Goal: Communication & Community: Answer question/provide support

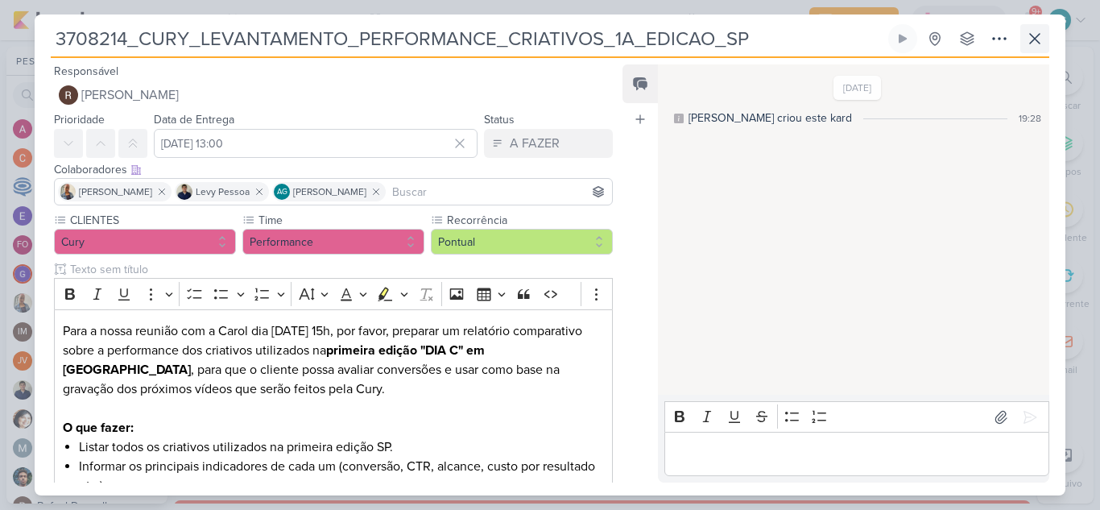
scroll to position [586, 0]
click at [1039, 37] on icon at bounding box center [1034, 38] width 19 height 19
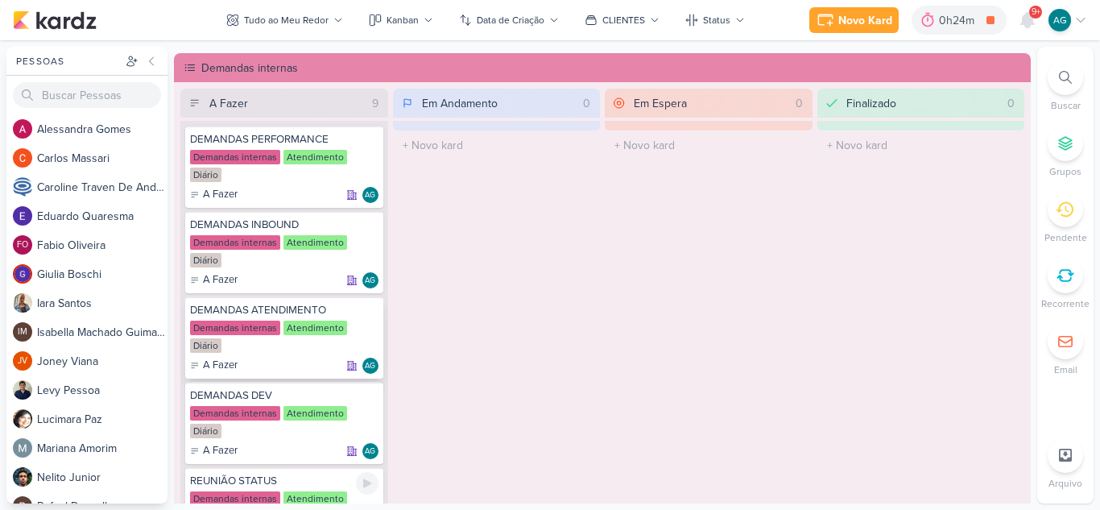
scroll to position [922, 0]
click at [369, 310] on icon at bounding box center [367, 313] width 13 height 13
click at [1033, 17] on span "9+" at bounding box center [1036, 12] width 9 height 13
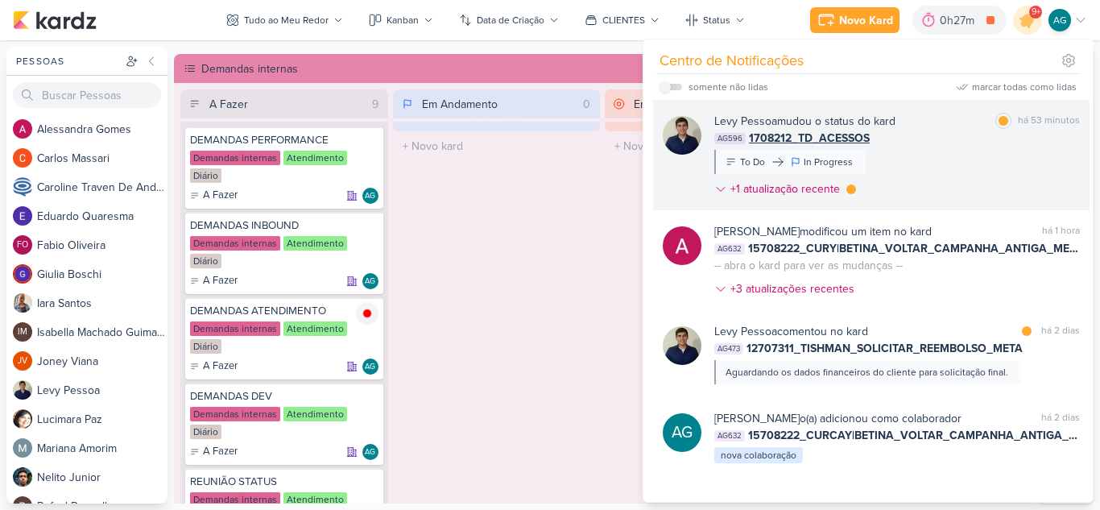
click at [913, 173] on div "[PERSON_NAME] mudou o status do kard marcar como lida há 53 minutos AG596 17082…" at bounding box center [897, 158] width 366 height 91
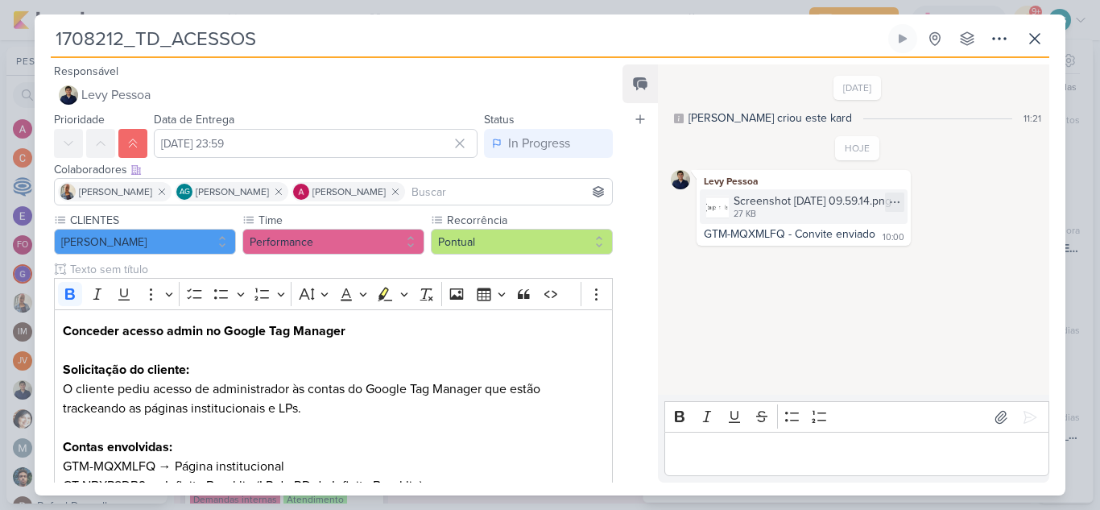
click at [772, 202] on div "Screenshot [DATE] 09.59.14.png" at bounding box center [813, 200] width 158 height 17
drag, startPoint x: 879, startPoint y: 236, endPoint x: 693, endPoint y: 237, distance: 186.0
click at [693, 237] on div "Levy Pessoa Screenshot [DATE] 09.59.14.png 27 KB Adicionar ao Kard [GEOGRAPHIC_…" at bounding box center [858, 208] width 374 height 76
copy div "GTM-MQXMLFQ - Convite enviado"
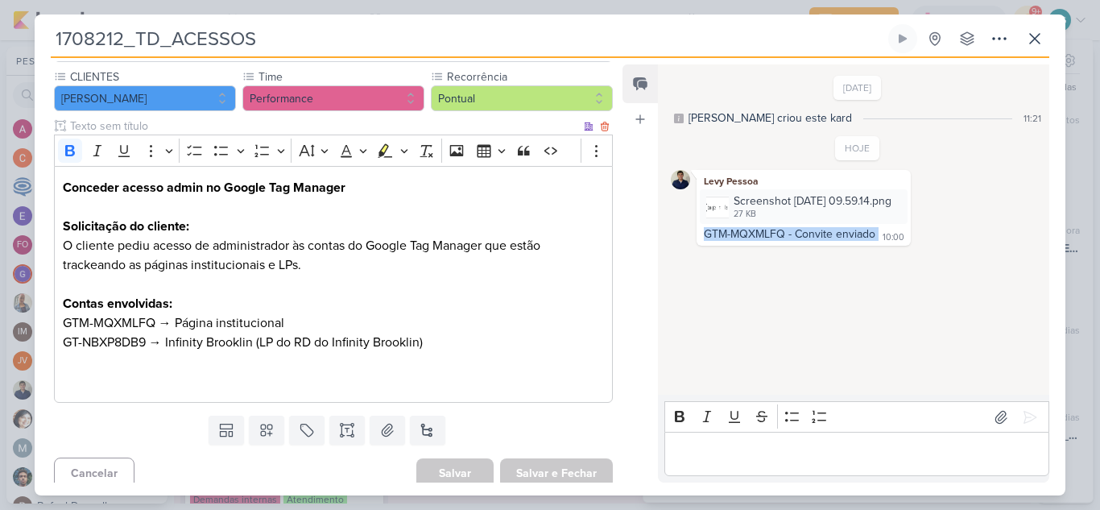
scroll to position [153, 0]
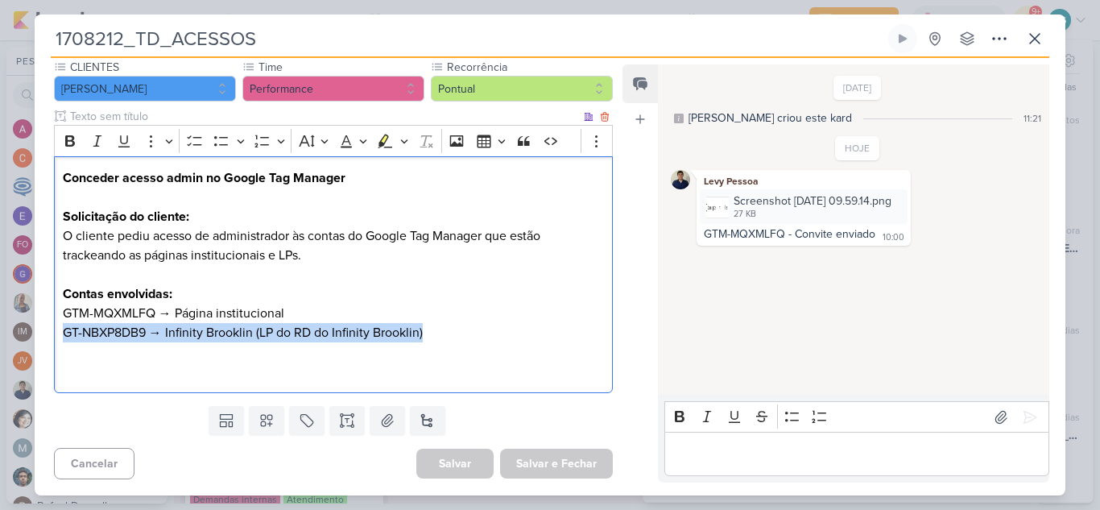
drag, startPoint x: 440, startPoint y: 333, endPoint x: 90, endPoint y: 395, distance: 355.0
click at [90, 395] on div "CLIENTES [PERSON_NAME] Time" at bounding box center [327, 229] width 585 height 341
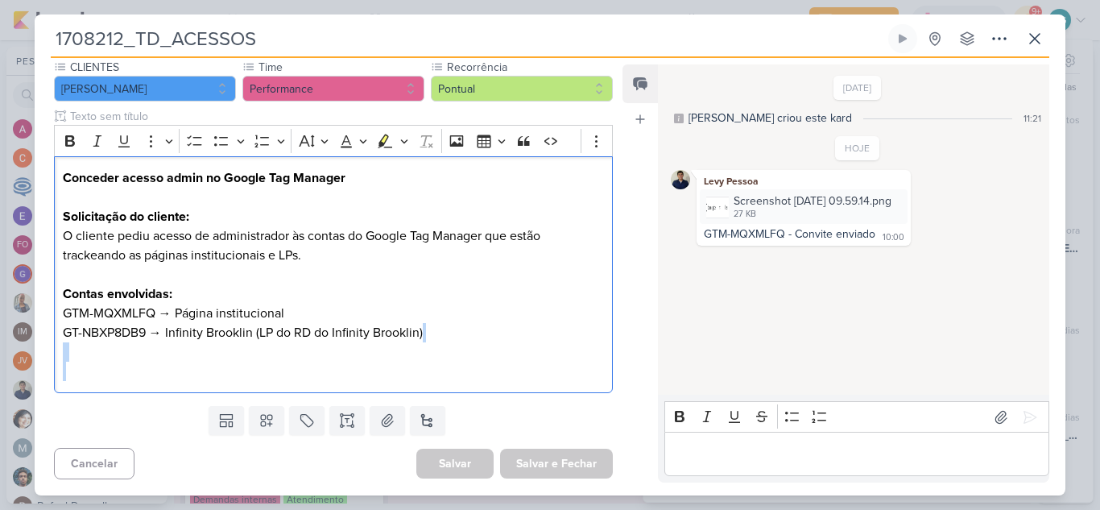
copy p "GT-NBXP8DB9 → Infinity Brooklin (LP do RD do Infinity Brooklin)"
click at [490, 347] on p "GT-NBXP8DB9 → Infinity Brooklin (LP do RD do Infinity Brooklin)" at bounding box center [333, 342] width 541 height 39
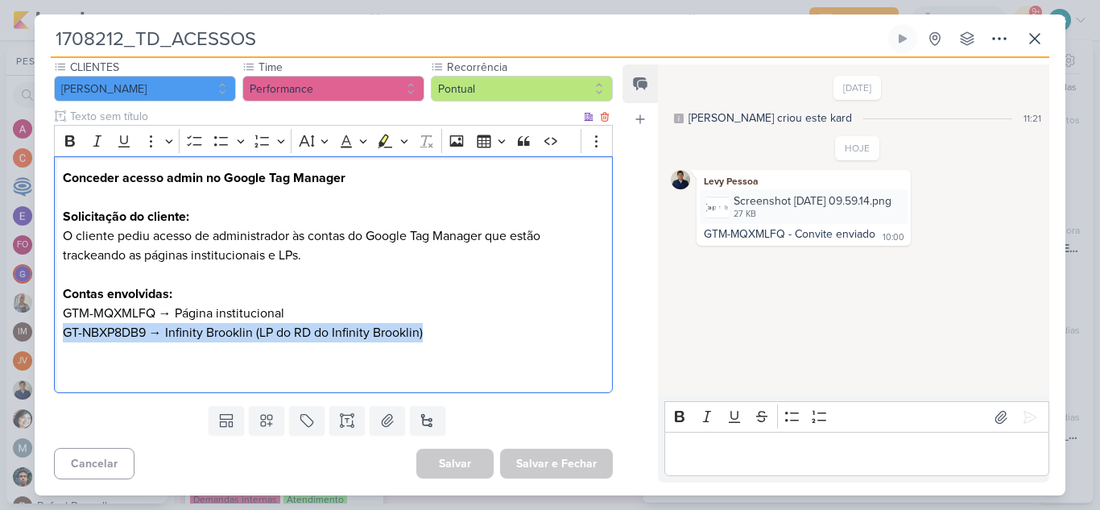
drag, startPoint x: 434, startPoint y: 334, endPoint x: 64, endPoint y: 336, distance: 370.5
click at [64, 336] on p "GT-NBXP8DB9 → Infinity Brooklin (LP do RD do Infinity Brooklin)" at bounding box center [333, 342] width 541 height 39
copy p "GT-NBXP8DB9 → Infinity Brooklin (LP do RD do Infinity Brooklin)"
click at [759, 457] on p "Editor editing area: main" at bounding box center [856, 454] width 368 height 19
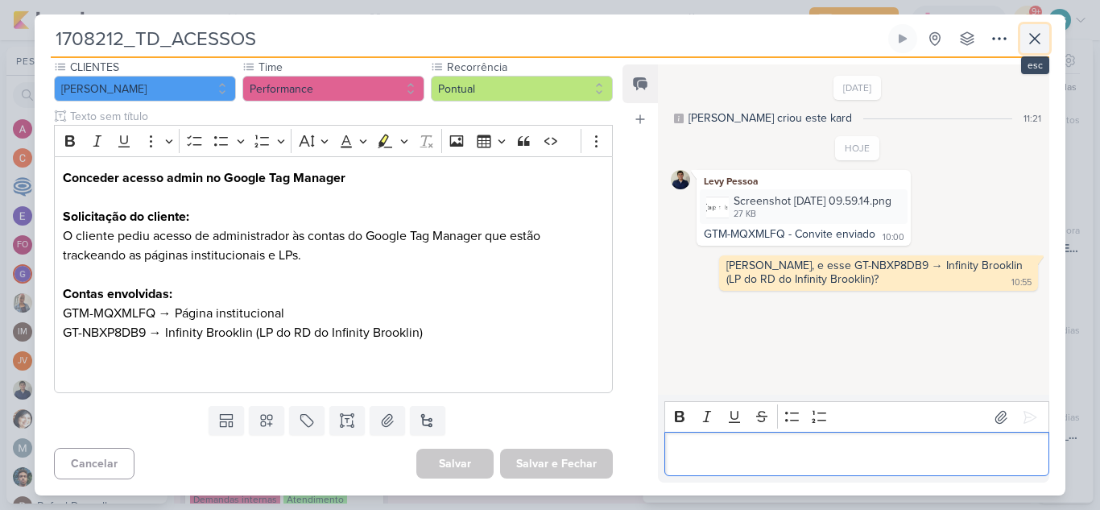
click at [1037, 38] on icon at bounding box center [1035, 39] width 10 height 10
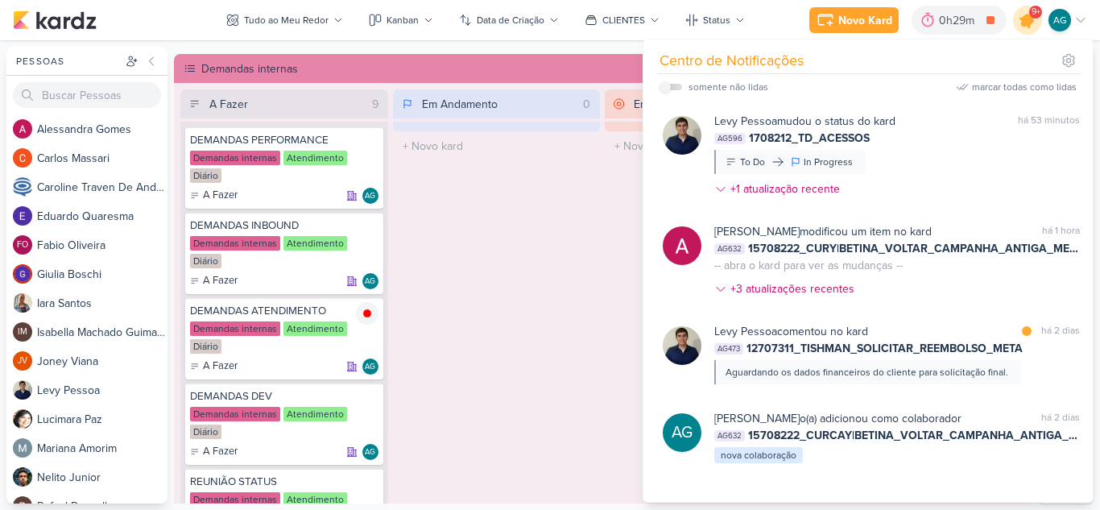
click at [1028, 24] on icon at bounding box center [1027, 19] width 19 height 19
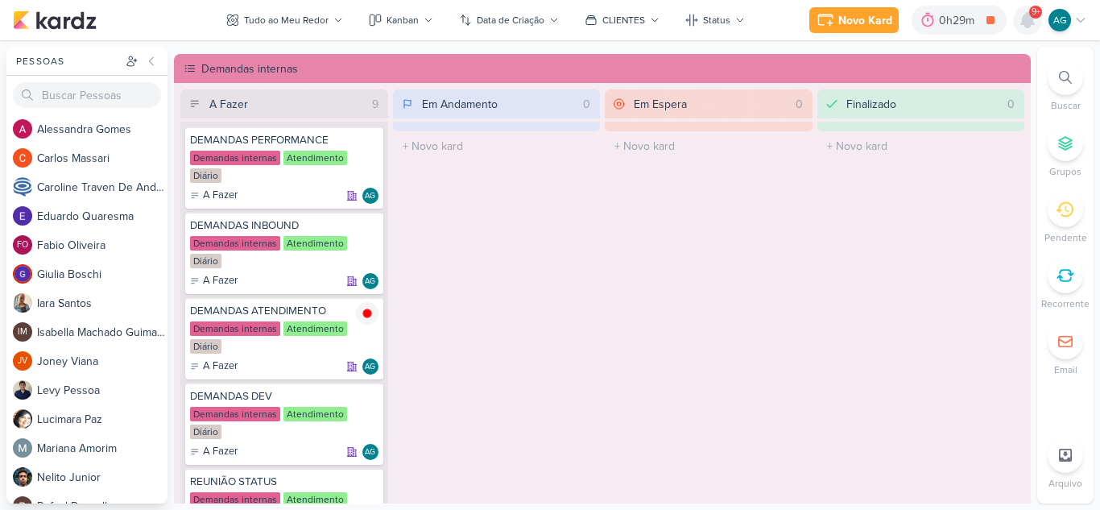
click at [1028, 24] on icon at bounding box center [1027, 20] width 13 height 14
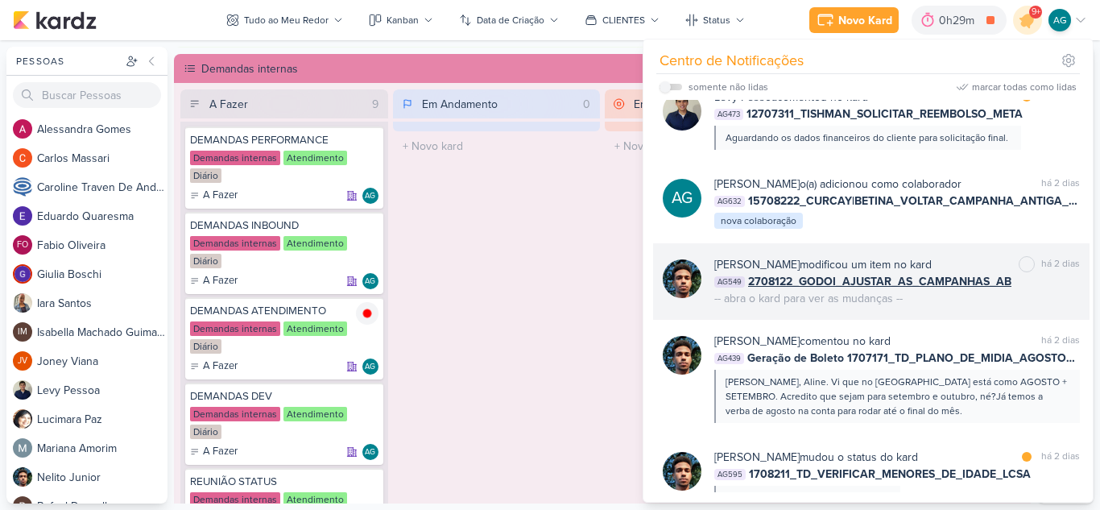
scroll to position [242, 0]
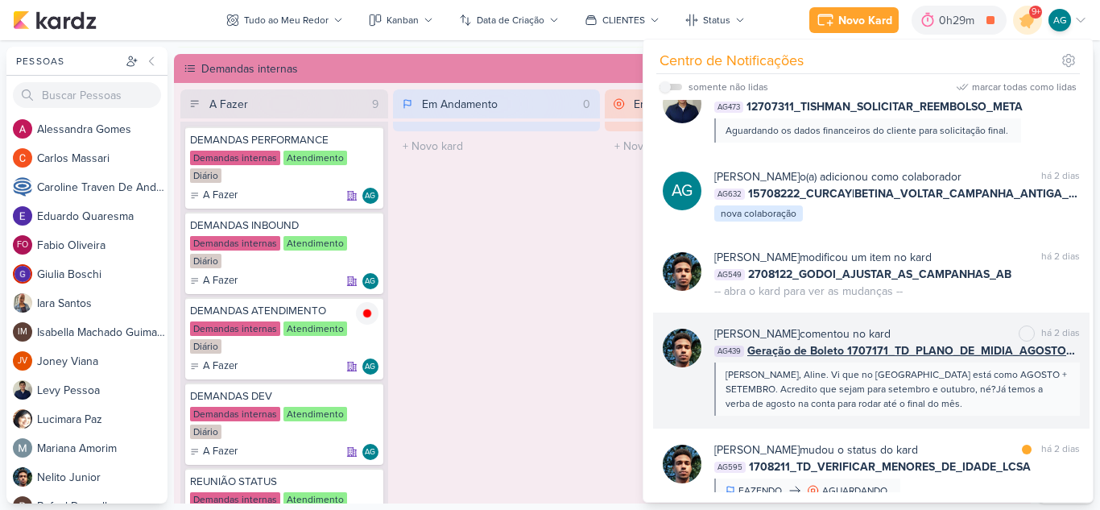
click at [963, 394] on div "[PERSON_NAME], Aline. Vi que no [GEOGRAPHIC_DATA] está como AGOSTO + SETEMBRO. …" at bounding box center [896, 388] width 341 height 43
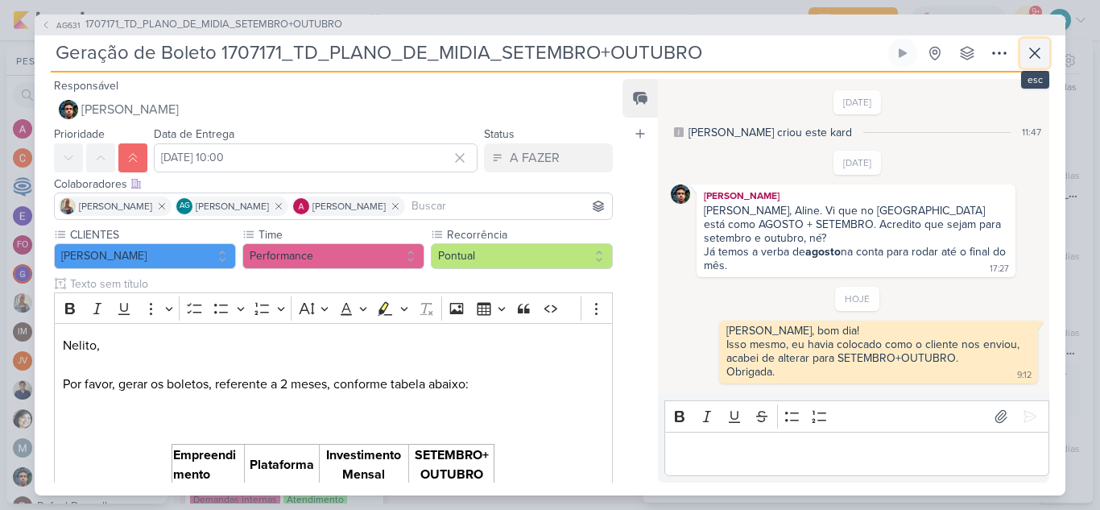
click at [1032, 48] on icon at bounding box center [1034, 52] width 19 height 19
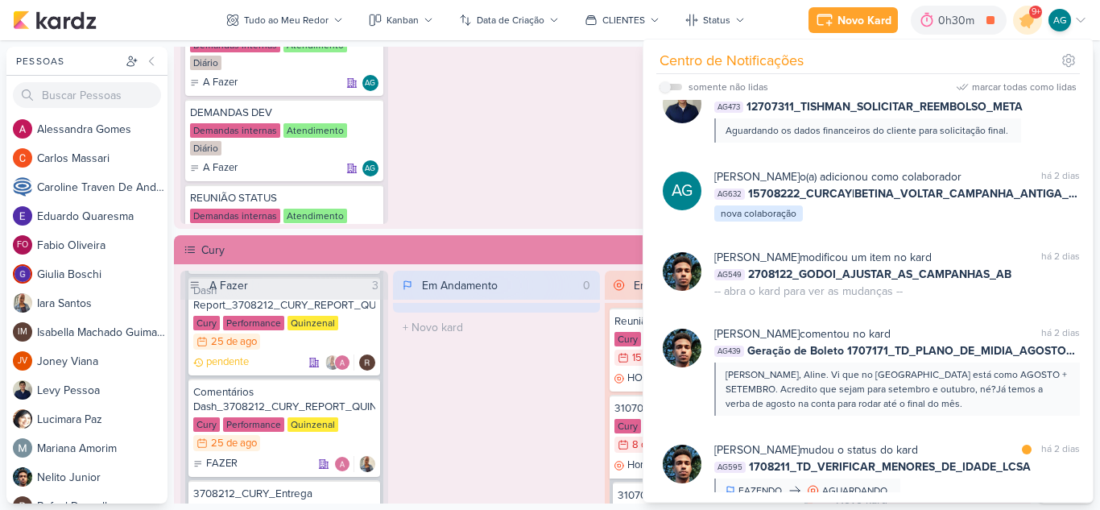
scroll to position [1244, 0]
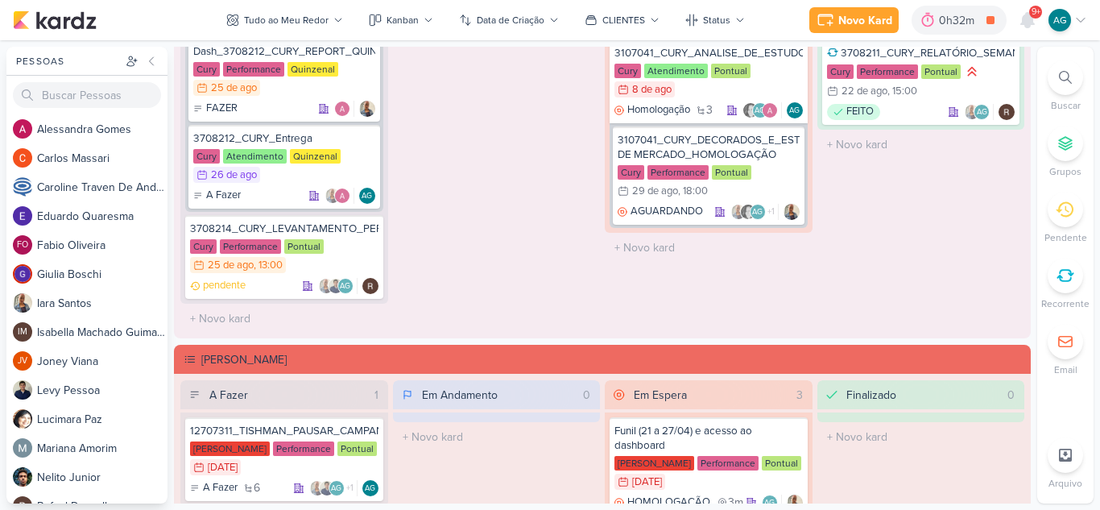
scroll to position [1566, 0]
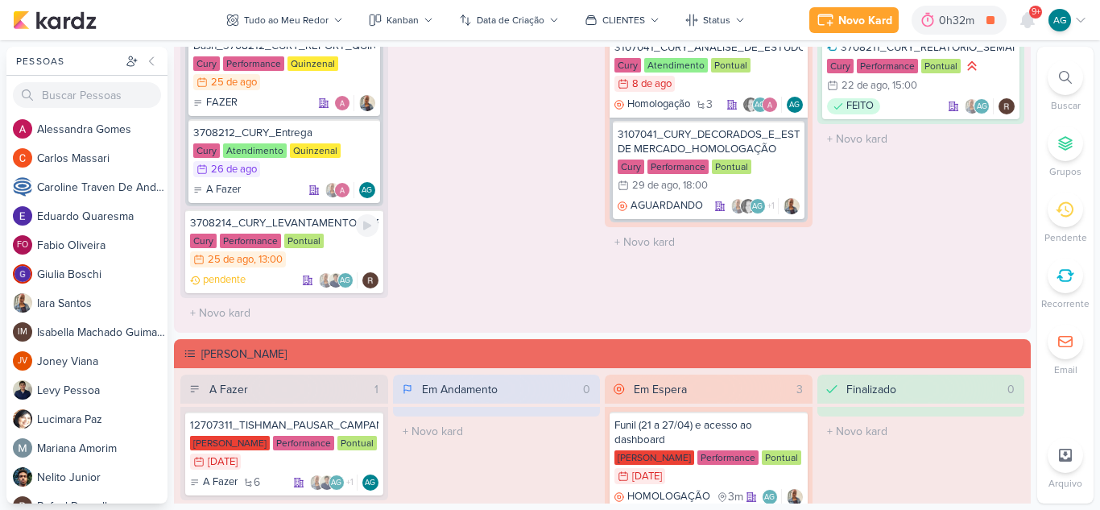
click at [314, 229] on div "3708214_CURY_LEVANTAMENTO_PERFORMANCE_CRIATIVOS_1A_EDICAO_SP" at bounding box center [284, 223] width 188 height 14
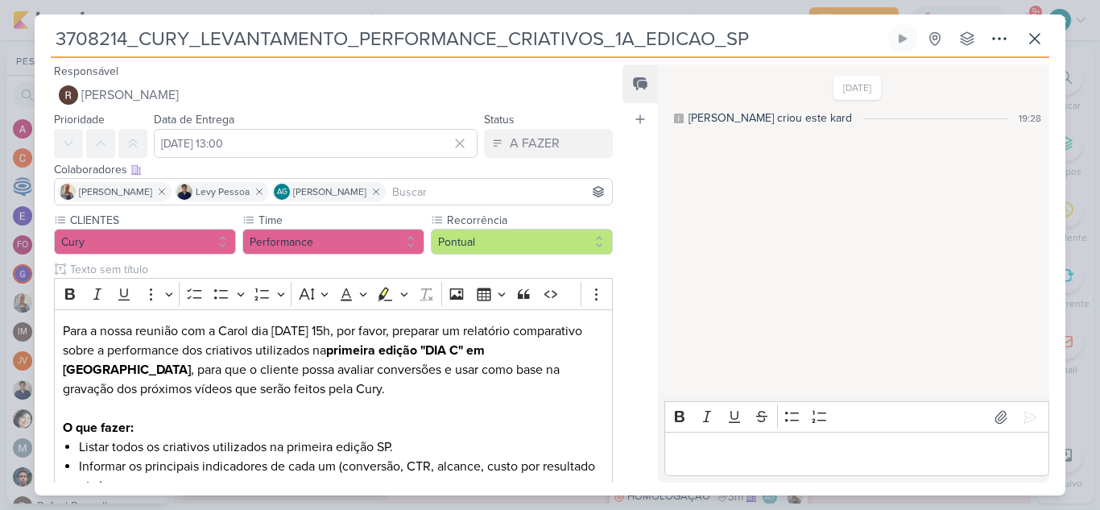
click at [788, 445] on p "Editor editing area: main" at bounding box center [856, 454] width 368 height 19
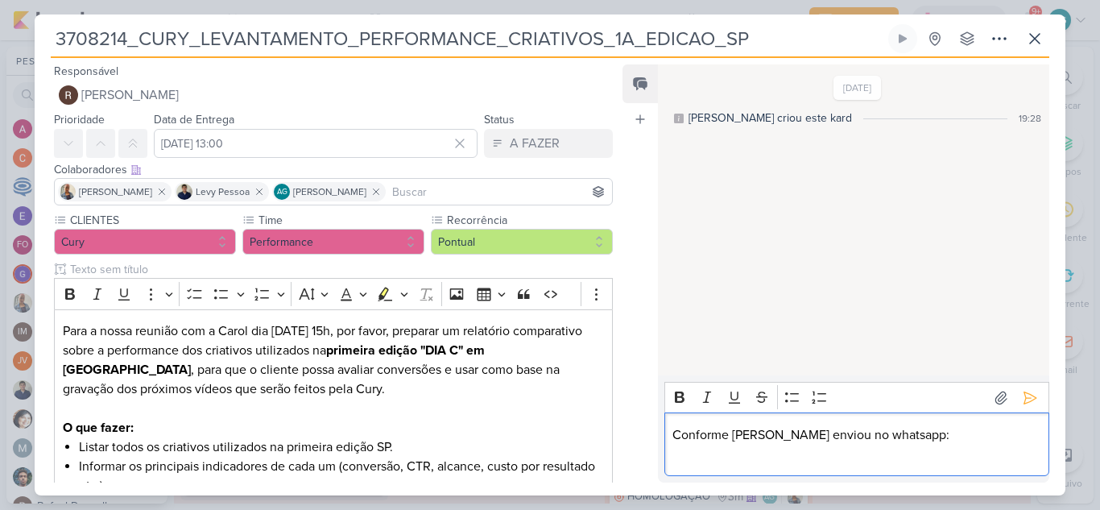
scroll to position [31, 0]
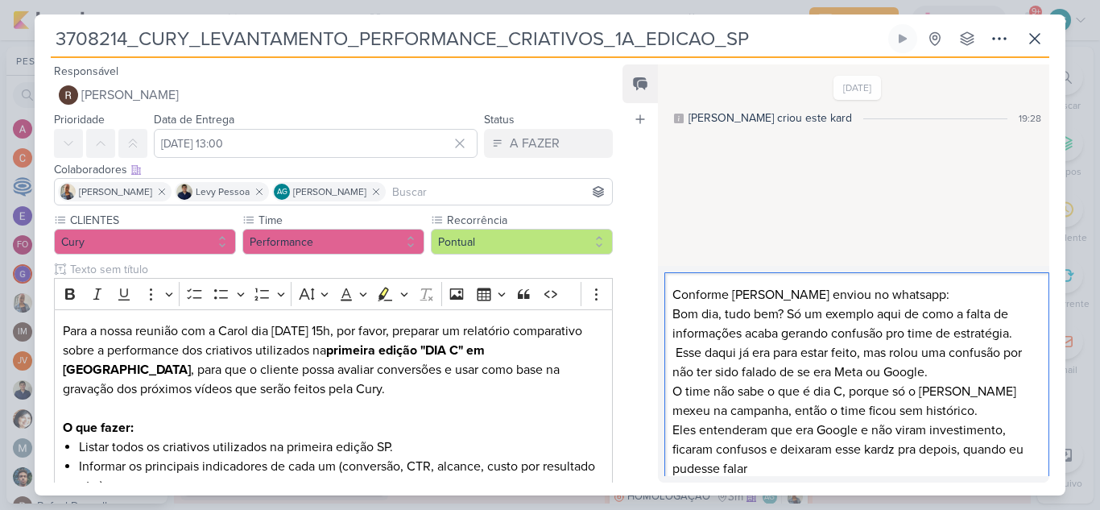
click at [825, 296] on p "Conforme [PERSON_NAME] enviou no whatsapp:" at bounding box center [856, 294] width 368 height 19
click at [856, 296] on p "Conforme [PERSON_NAME] enviou no Whatsapp:" at bounding box center [856, 294] width 368 height 19
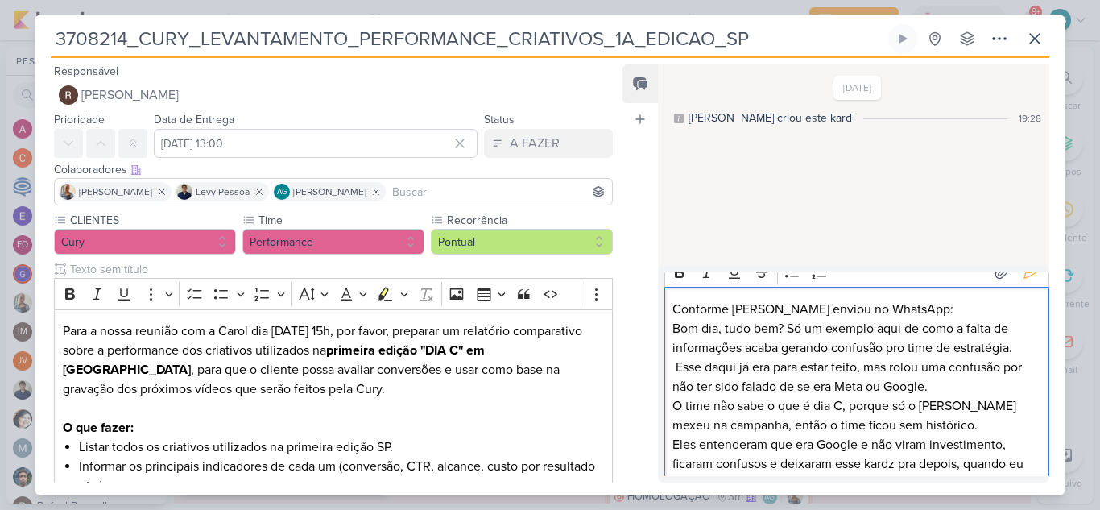
scroll to position [0, 0]
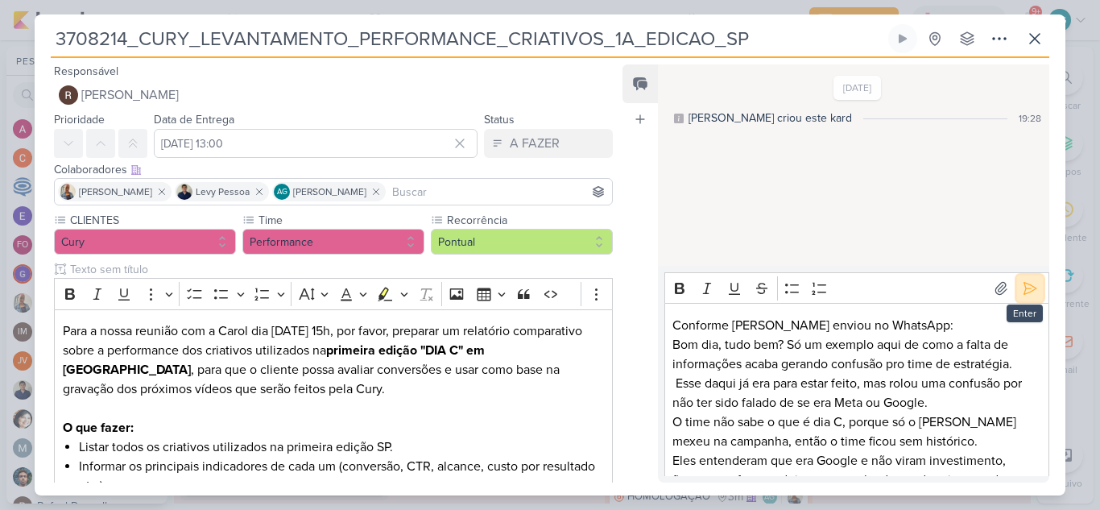
click at [1025, 293] on icon at bounding box center [1030, 288] width 16 height 16
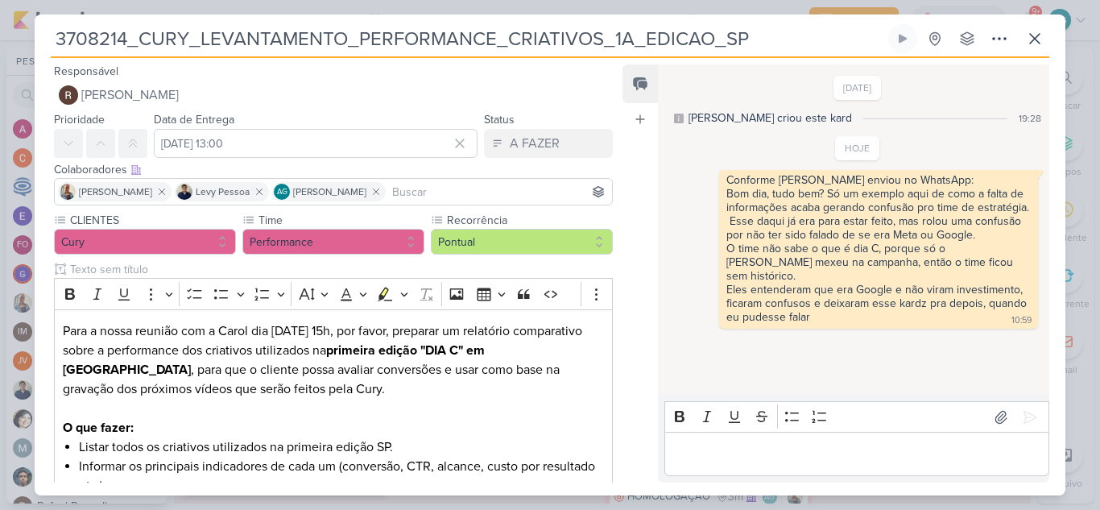
click at [735, 453] on p "Editor editing area: main" at bounding box center [856, 454] width 368 height 19
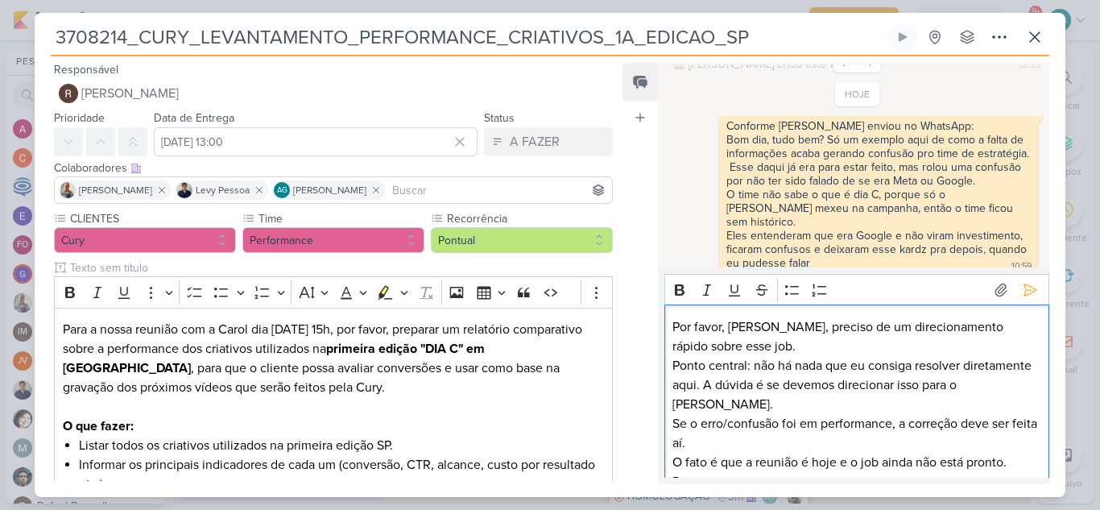
click at [734, 325] on p "Por favor, [PERSON_NAME], preciso de um direcionamento rápido sobre esse job." at bounding box center [856, 336] width 368 height 39
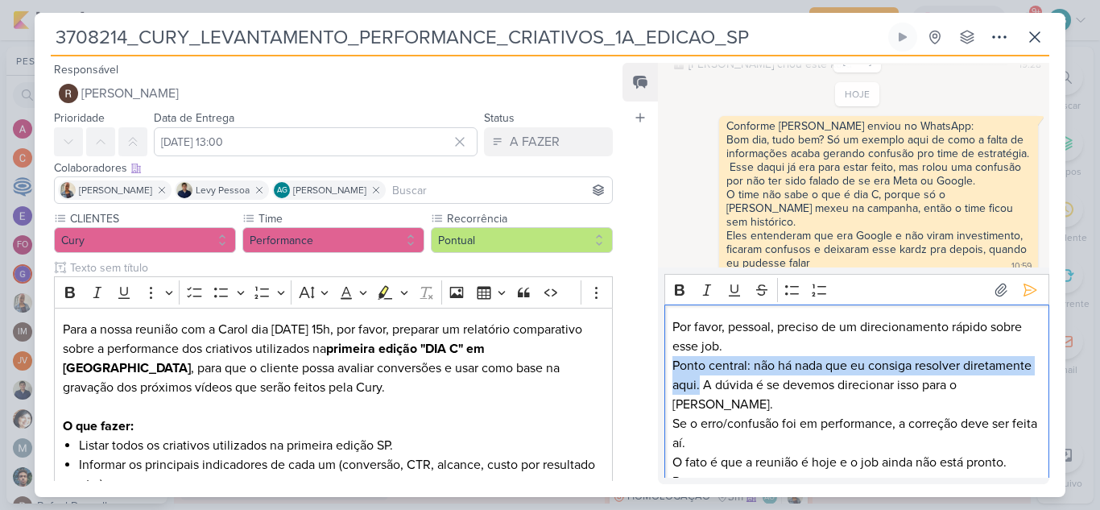
drag, startPoint x: 701, startPoint y: 383, endPoint x: 664, endPoint y: 364, distance: 41.8
click at [664, 364] on div "Por favor, pessoal, preciso de um direcionamento rápido sobre esse job. Ponto c…" at bounding box center [856, 452] width 385 height 296
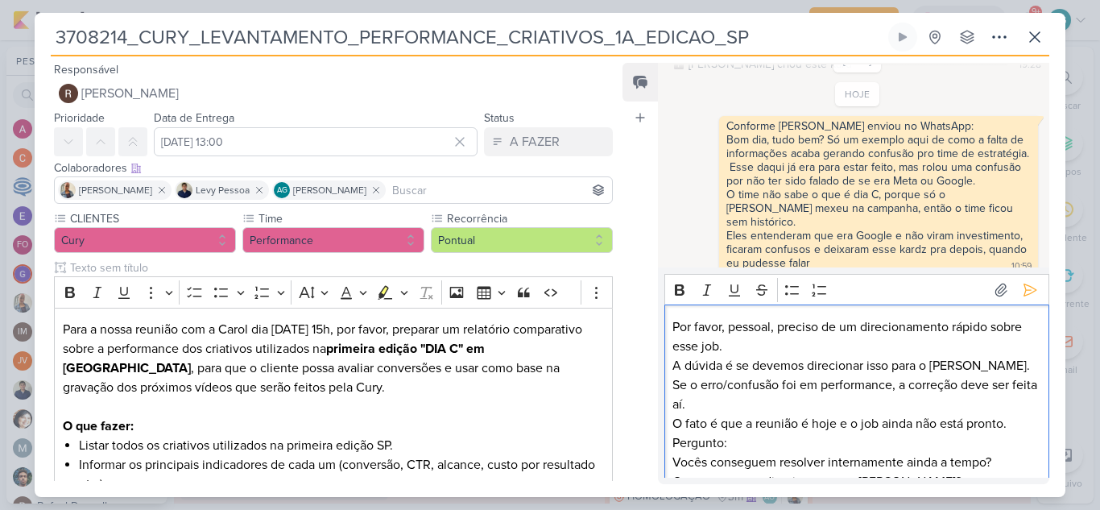
click at [978, 362] on p "A dúvida é se devemos direcionar isso para o [PERSON_NAME]." at bounding box center [856, 365] width 368 height 19
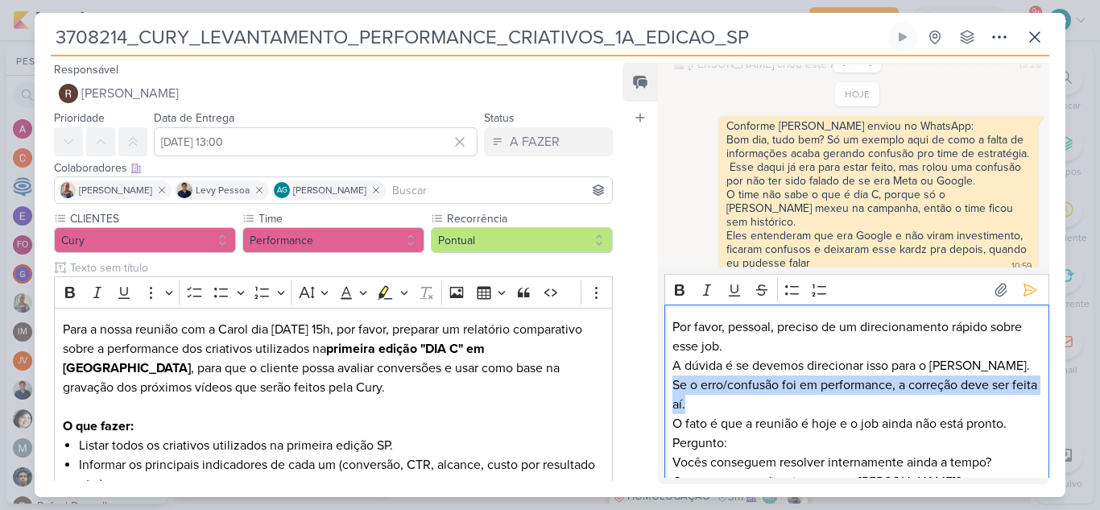
drag, startPoint x: 747, startPoint y: 403, endPoint x: 657, endPoint y: 389, distance: 91.4
click at [658, 389] on div "Rich Text Editor Bold Italic Underline Strikethrough Bulleted List Numbered Lis…" at bounding box center [853, 375] width 391 height 217
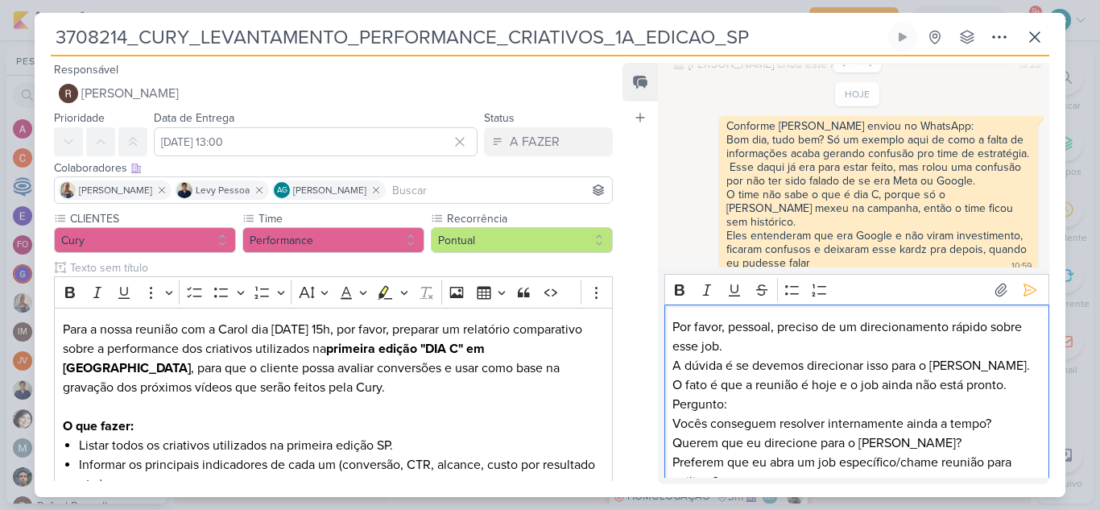
click at [724, 406] on p "Pergunto:" at bounding box center [856, 404] width 368 height 19
drag, startPoint x: 740, startPoint y: 408, endPoint x: 669, endPoint y: 406, distance: 70.9
click at [669, 406] on div "Por favor, pessoal, preciso de um direcionamento rápido sobre esse job. A dúvid…" at bounding box center [856, 413] width 385 height 218
click at [677, 289] on icon "Editor toolbar" at bounding box center [680, 289] width 10 height 11
click at [806, 408] on p "Perguntas:" at bounding box center [856, 404] width 368 height 19
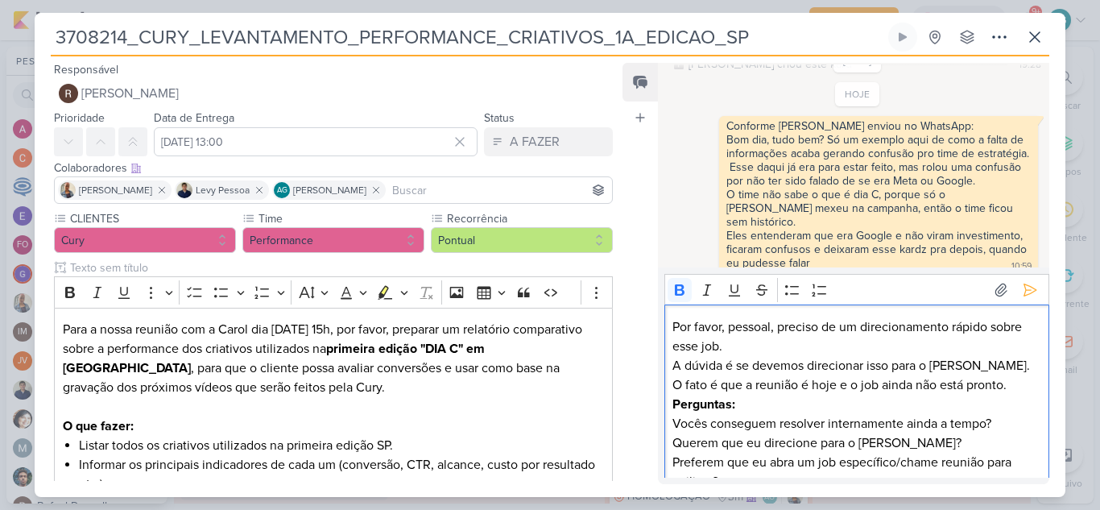
click at [673, 323] on p "Por favor, pessoal, preciso de um direcionamento rápido sobre esse job." at bounding box center [856, 336] width 368 height 39
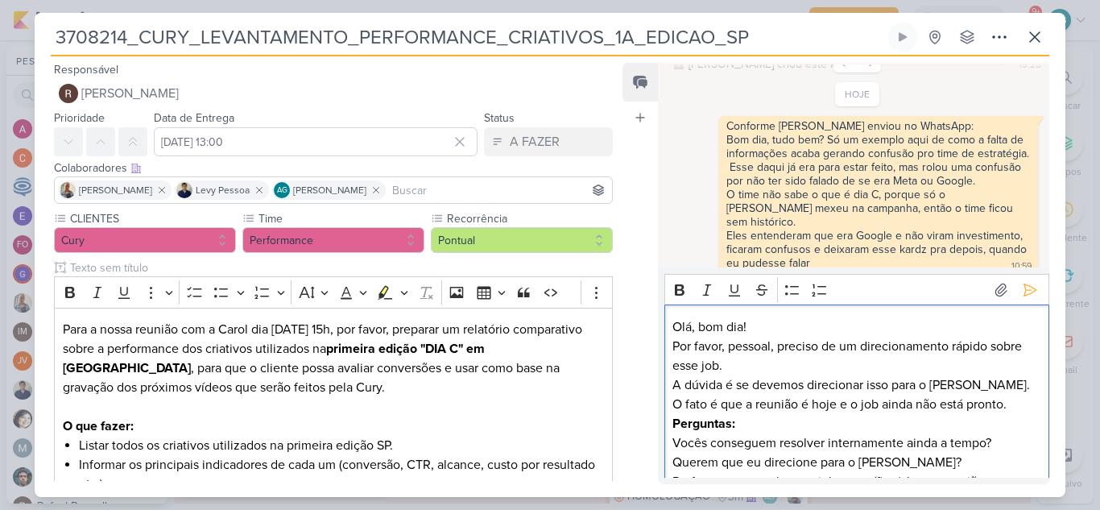
scroll to position [64, 0]
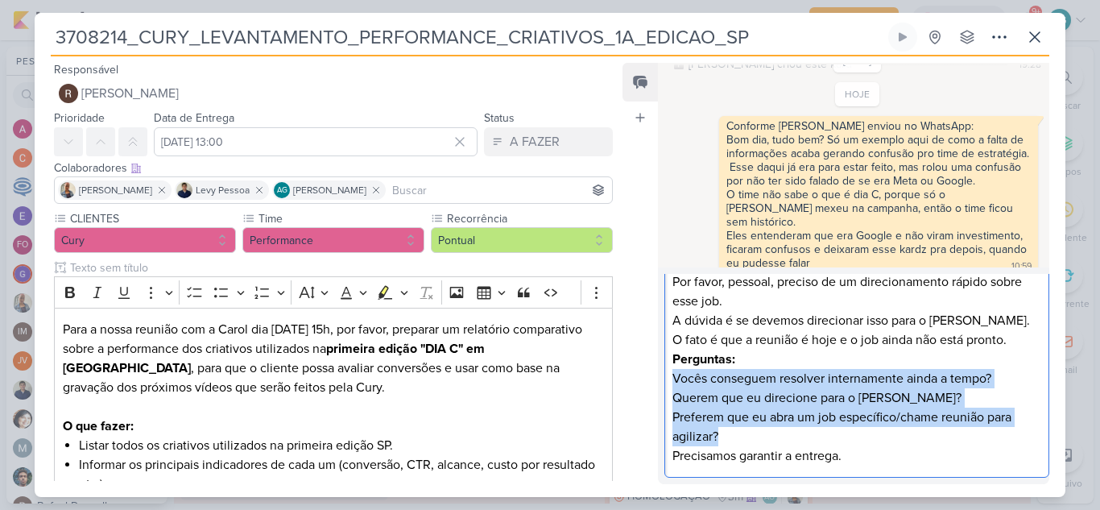
drag, startPoint x: 673, startPoint y: 378, endPoint x: 823, endPoint y: 445, distance: 164.0
click at [823, 445] on div "Olá, bom dia! Por favor, pessoal, preciso de um direcionamento rápido sobre ess…" at bounding box center [856, 359] width 385 height 238
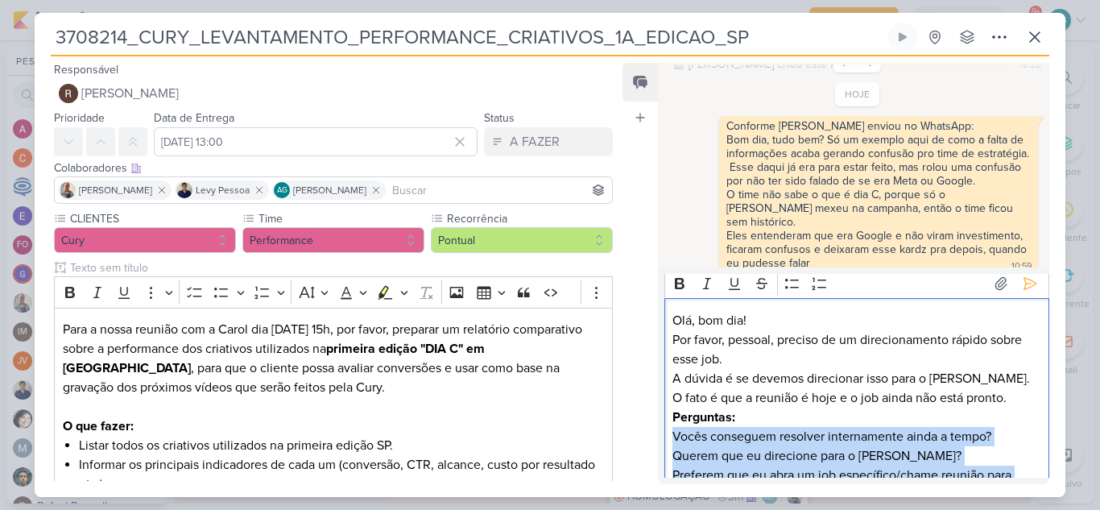
scroll to position [0, 0]
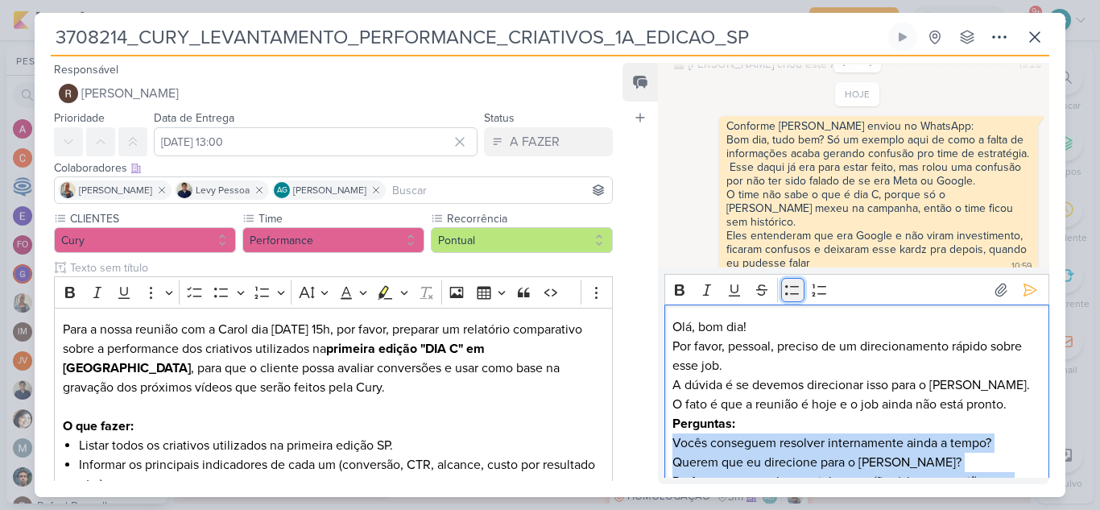
click at [790, 291] on icon "Editor toolbar" at bounding box center [792, 290] width 16 height 16
click at [825, 424] on p "Perguntas:" at bounding box center [856, 423] width 368 height 19
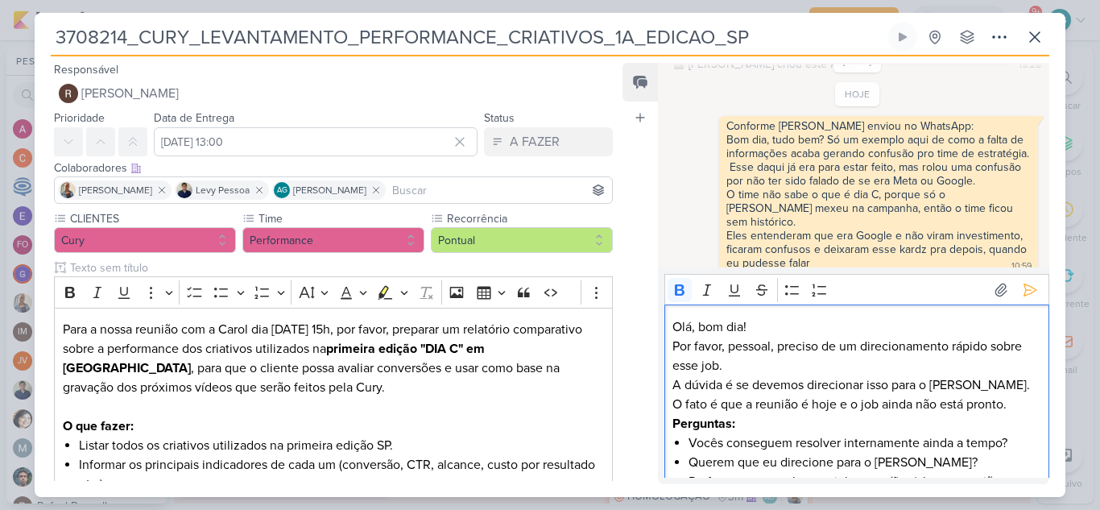
scroll to position [64, 0]
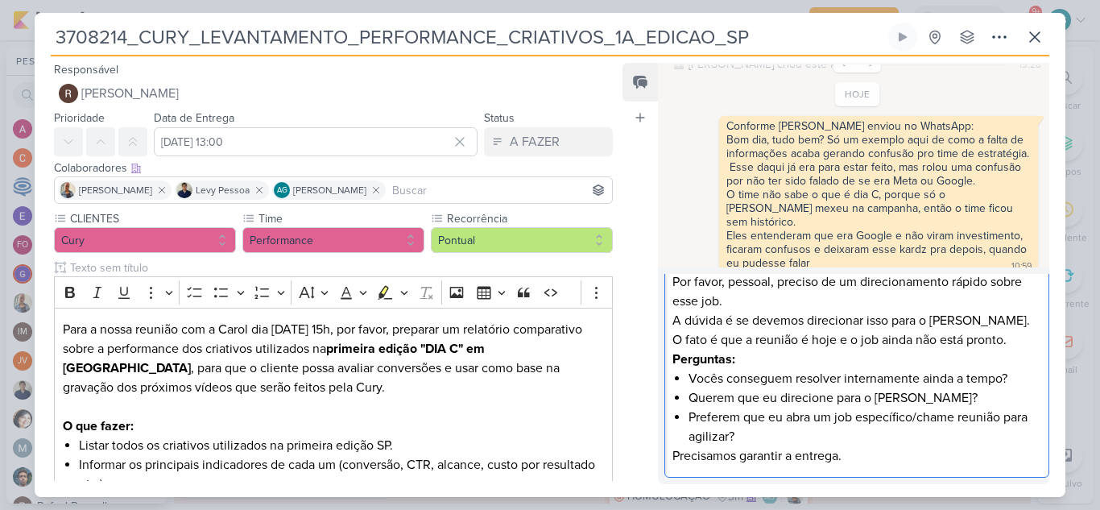
click at [880, 456] on p "Precisamos garantir a entrega." at bounding box center [856, 455] width 368 height 19
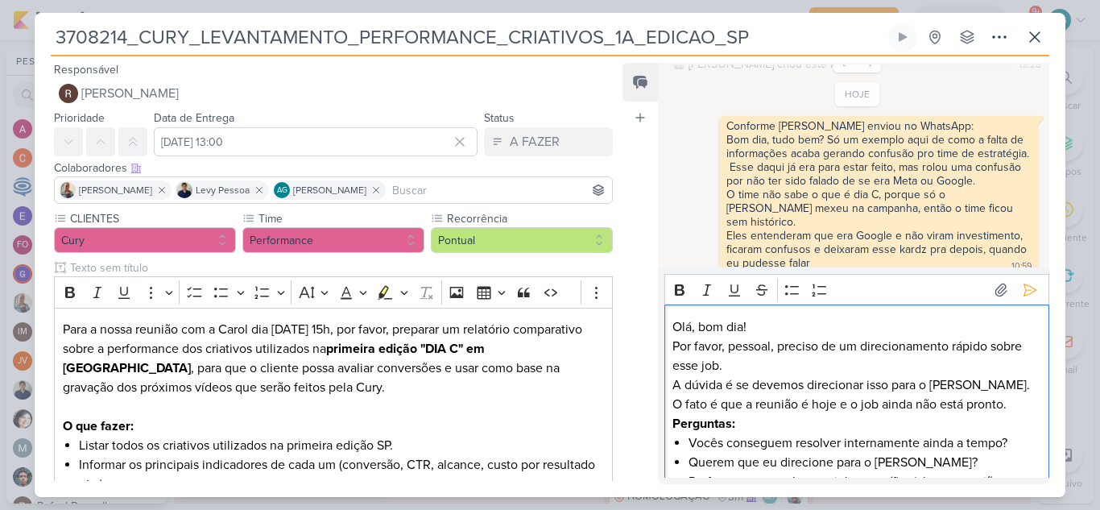
scroll to position [81, 0]
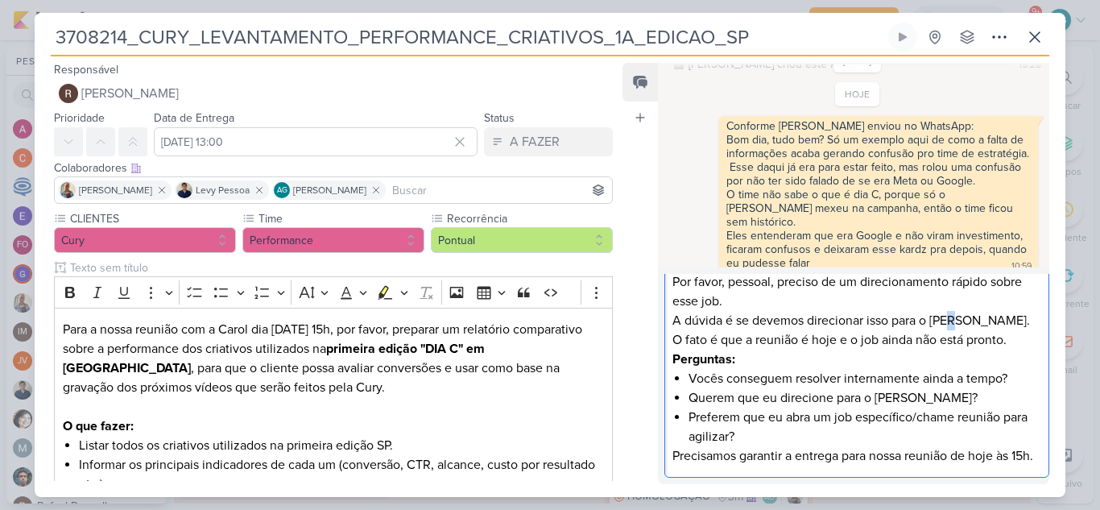
click at [955, 311] on p "A dúvida é se devemos direcionar isso para o [PERSON_NAME]." at bounding box center [856, 320] width 368 height 19
click at [900, 388] on li "Querem que eu direcione para o [PERSON_NAME]?" at bounding box center [865, 397] width 352 height 19
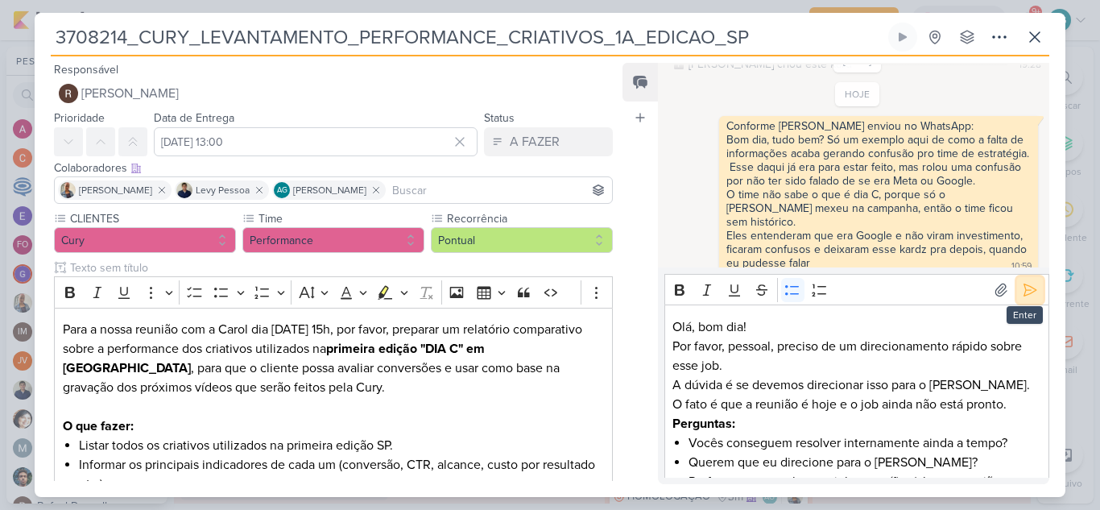
click at [1024, 290] on icon at bounding box center [1030, 289] width 12 height 12
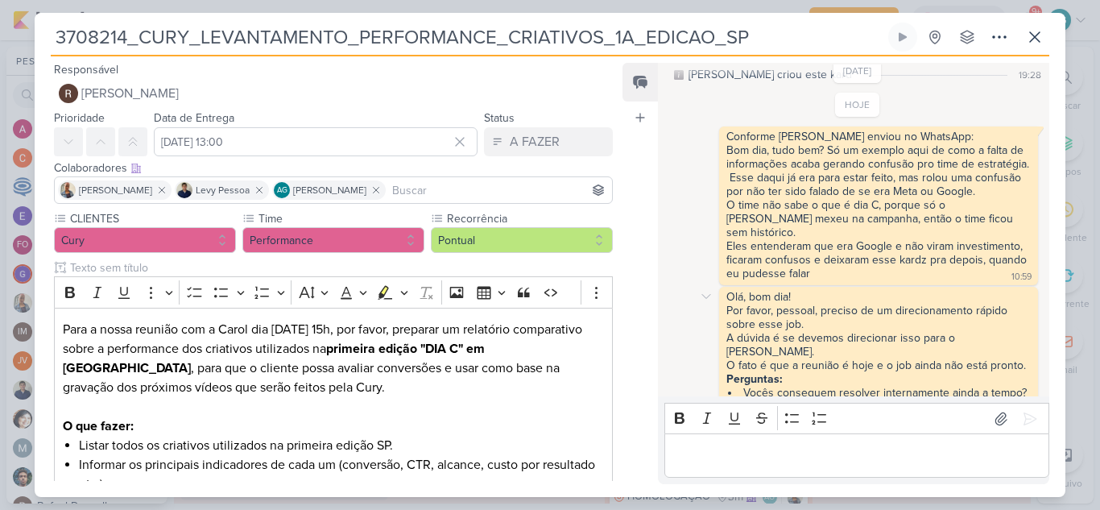
scroll to position [17, 0]
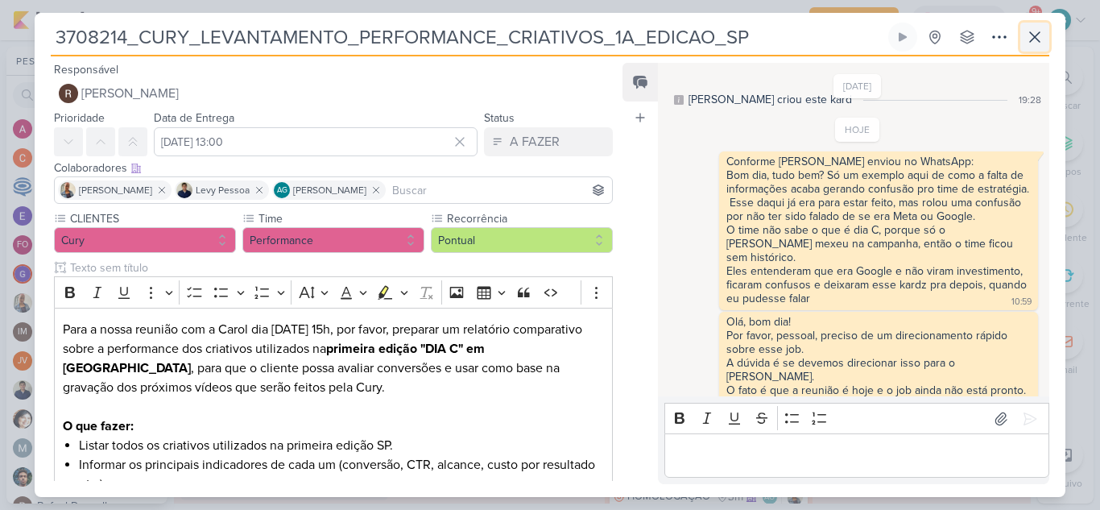
click at [1037, 35] on icon at bounding box center [1035, 37] width 10 height 10
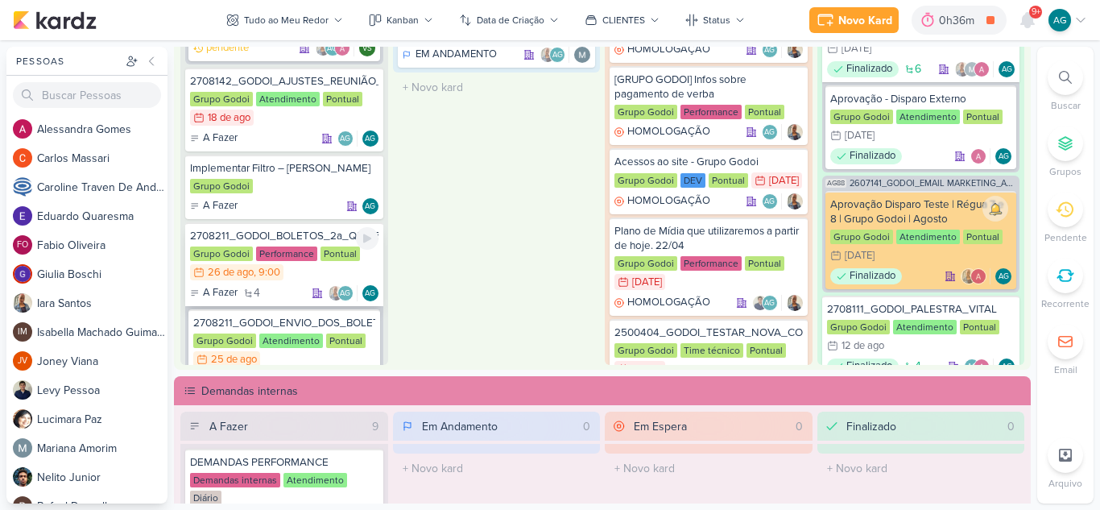
scroll to position [1128, 0]
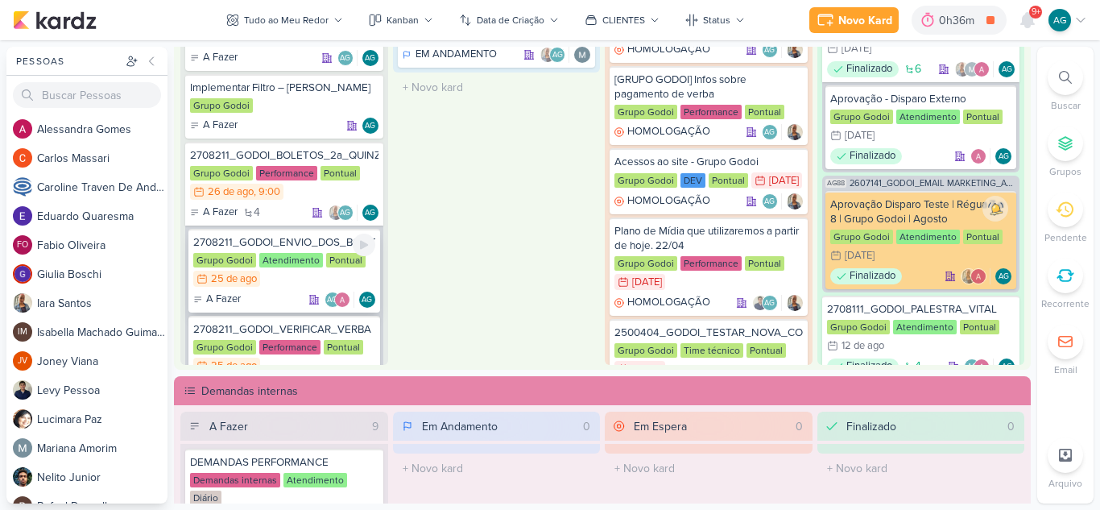
click at [291, 247] on div "2708211_GODOI_ENVIO_DOS_BOLETOS" at bounding box center [284, 242] width 182 height 14
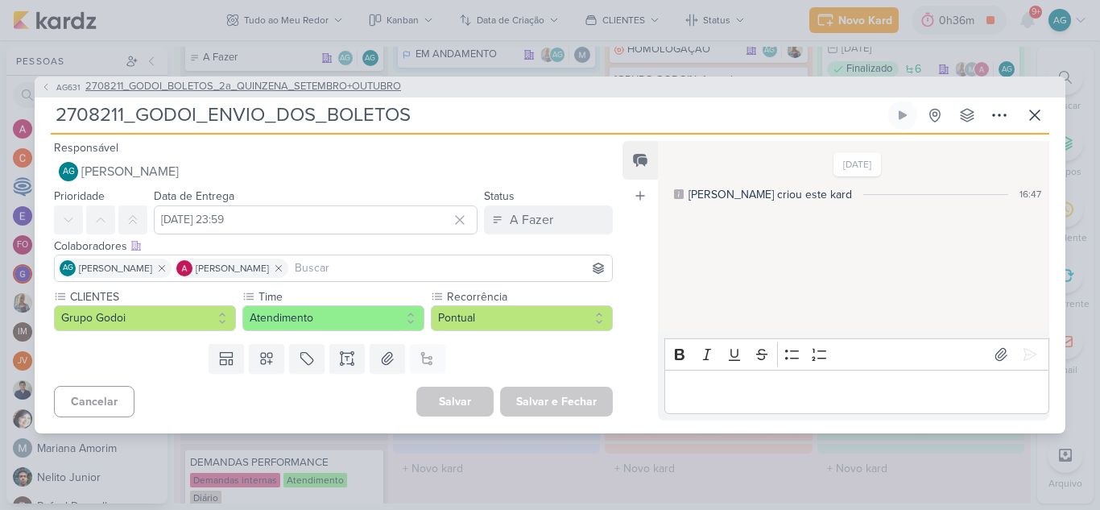
click at [319, 85] on span "2708211_GODOI_BOLETOS_2a_QUINZENA_SETEMBRO+OUTUBRO" at bounding box center [243, 87] width 316 height 16
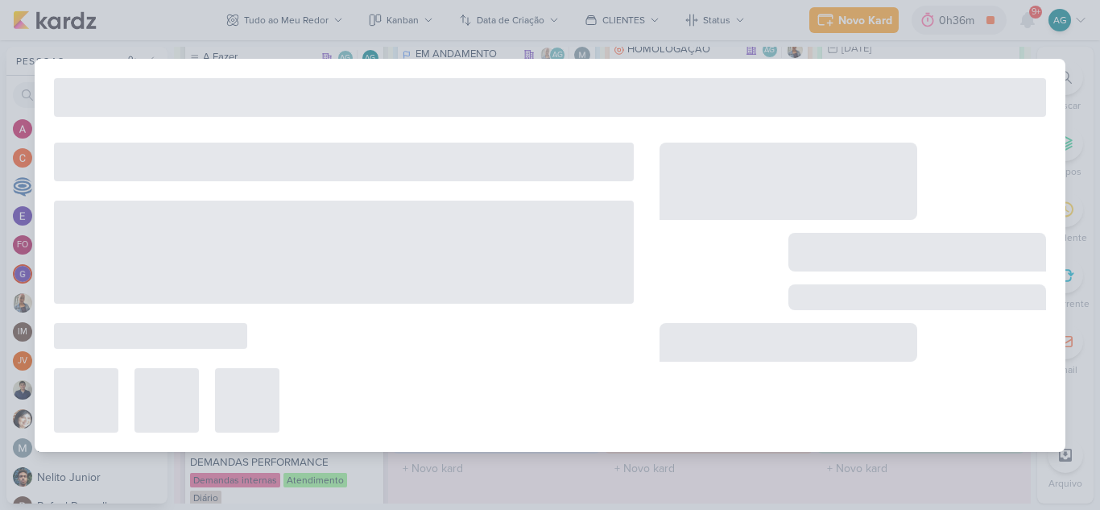
type input "2708211_GODOI_BOLETOS_2a_QUINZENA_SETEMBRO+OUTUBRO"
type input "[DATE] 09:00"
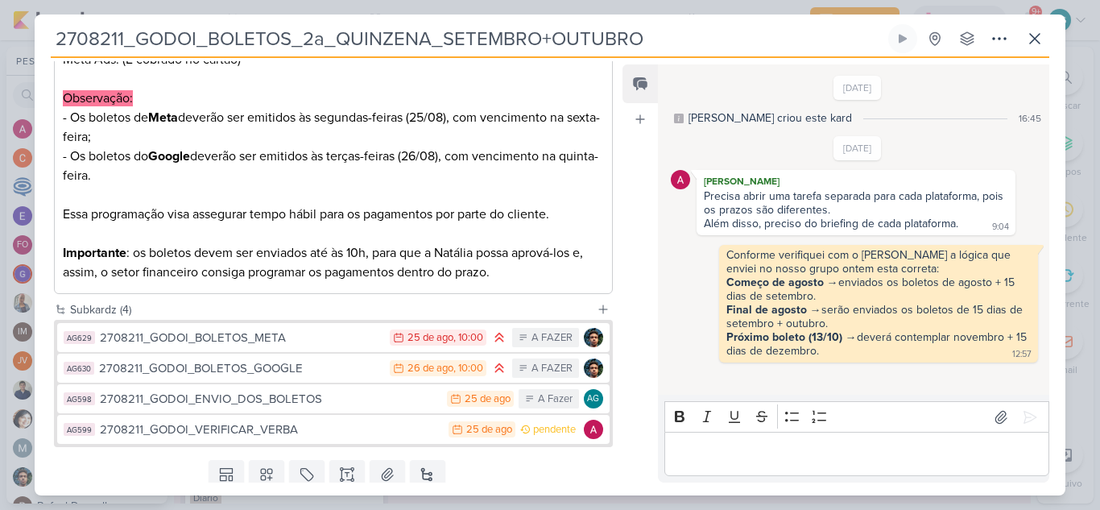
scroll to position [557, 0]
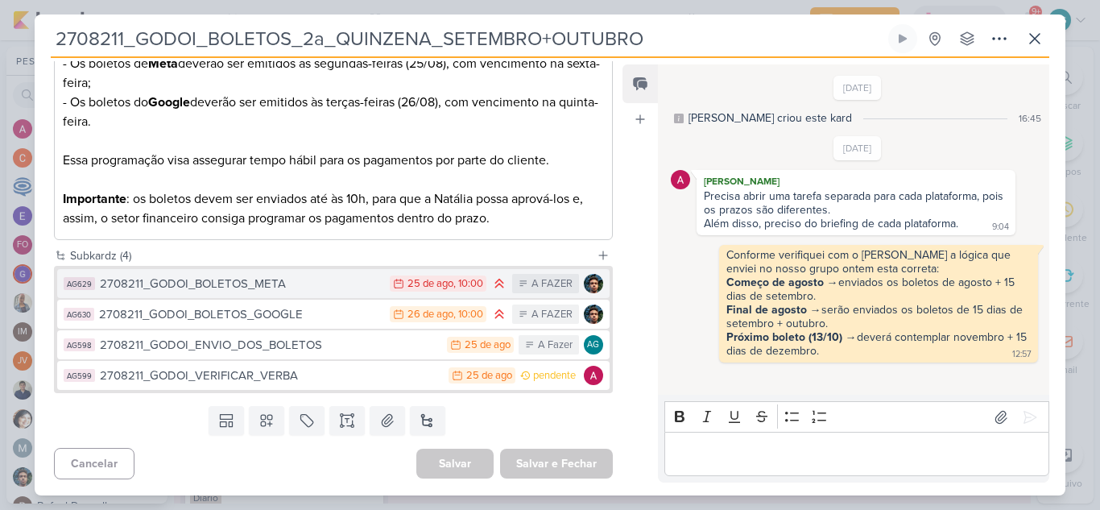
click at [258, 288] on div "2708211_GODOI_BOLETOS_META" at bounding box center [241, 284] width 282 height 19
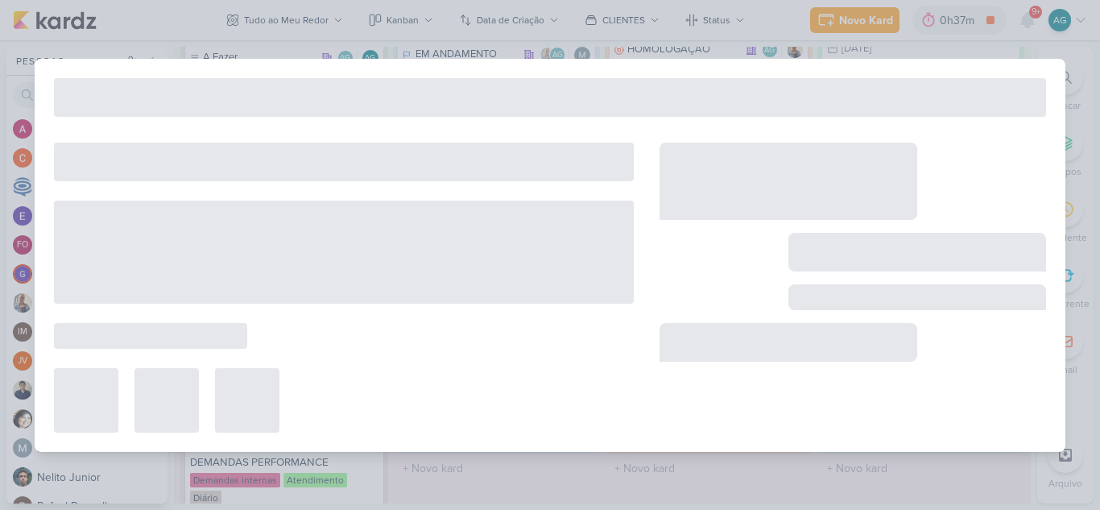
type input "2708211_GODOI_BOLETOS_META"
type input "[DATE] 10:00"
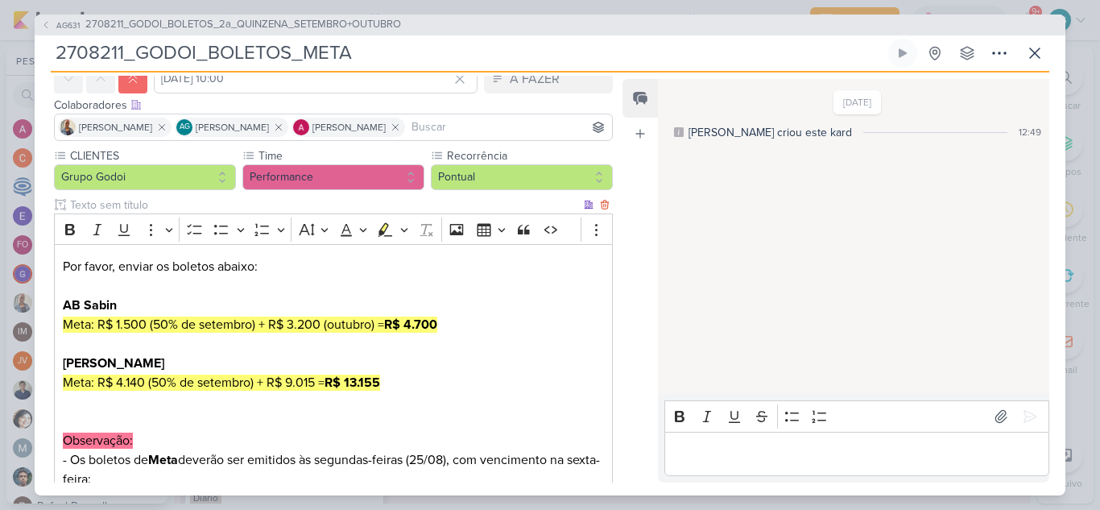
scroll to position [0, 0]
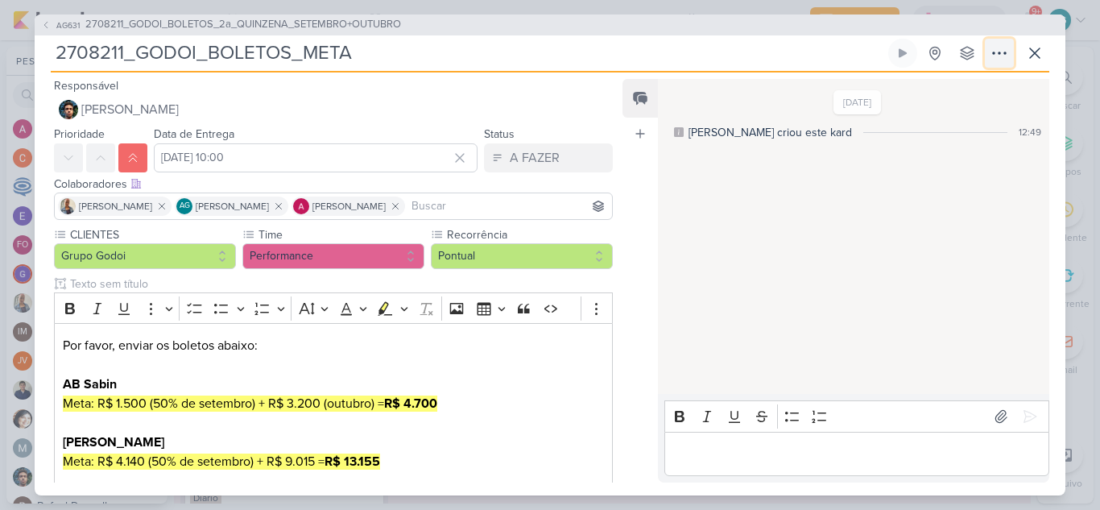
click at [1001, 56] on icon at bounding box center [999, 52] width 19 height 19
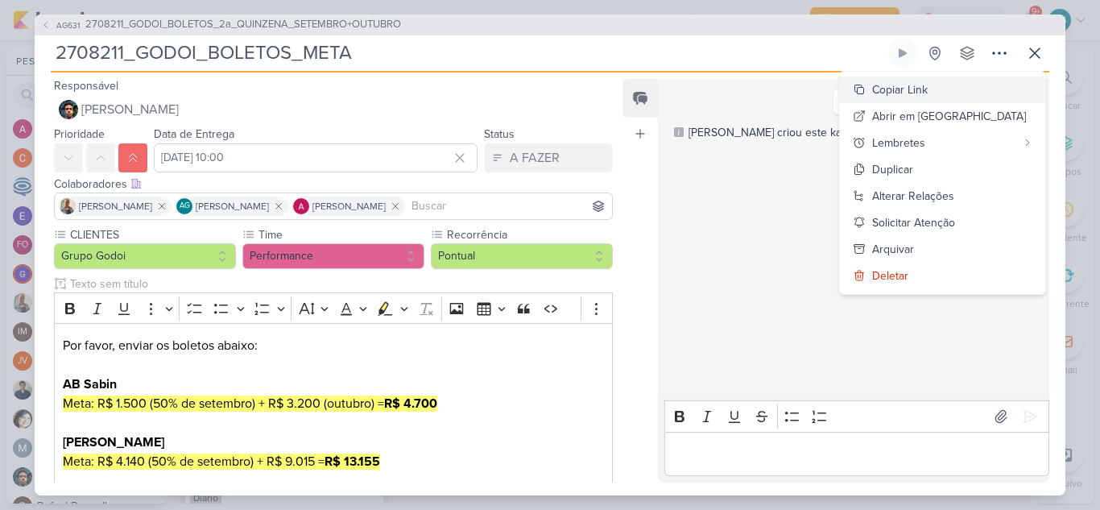
click at [928, 89] on div "Copiar Link" at bounding box center [900, 89] width 56 height 17
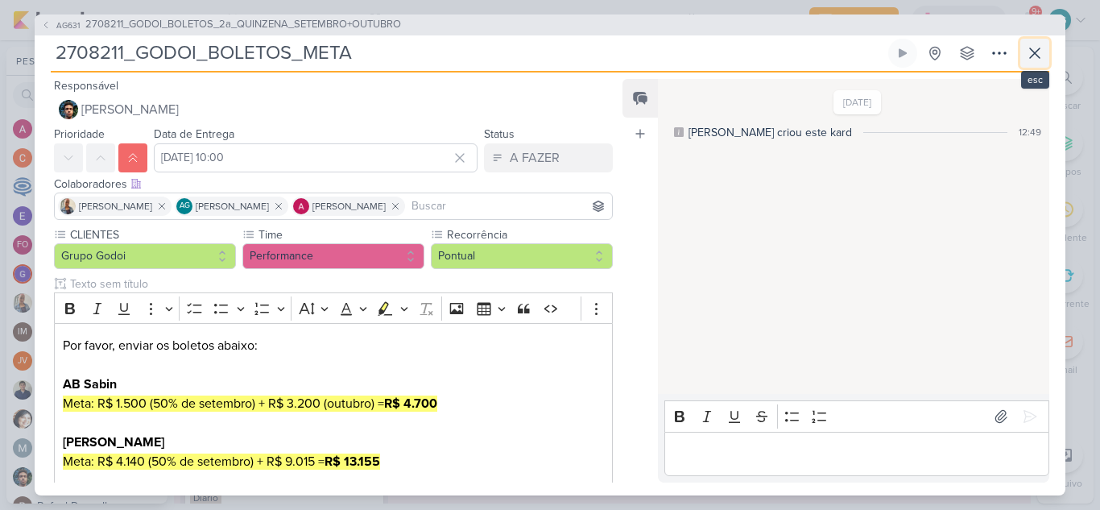
click at [1040, 55] on icon at bounding box center [1034, 52] width 19 height 19
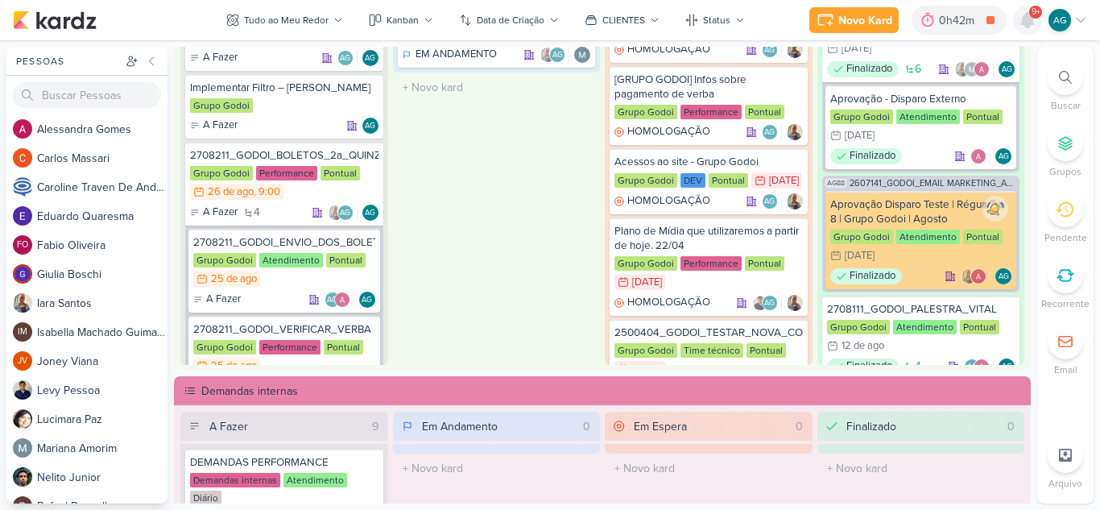
click at [1026, 23] on icon at bounding box center [1027, 20] width 13 height 14
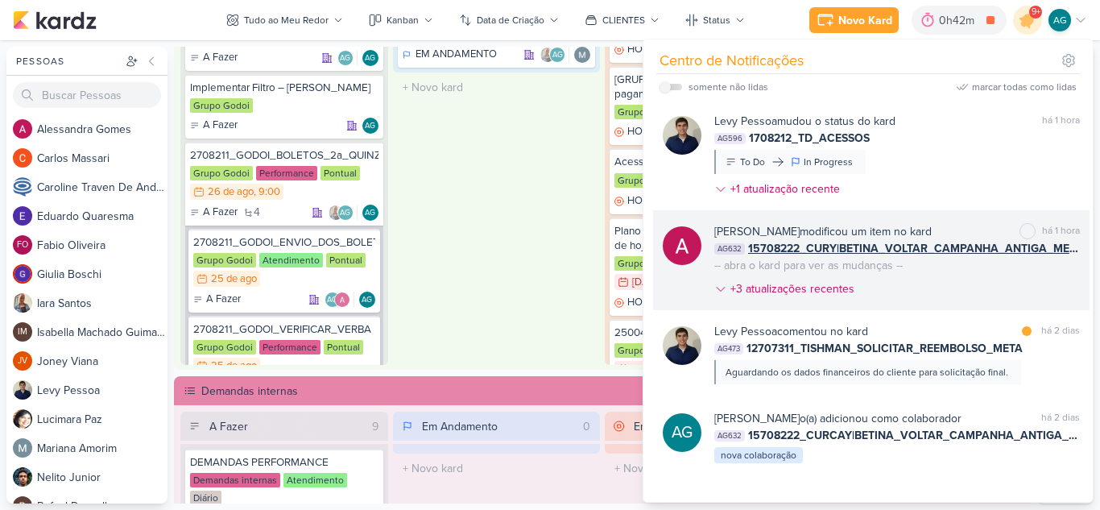
click at [956, 301] on div "[PERSON_NAME] modificou um item no kard marcar como não lida há 1 hora AG632 15…" at bounding box center [897, 263] width 366 height 81
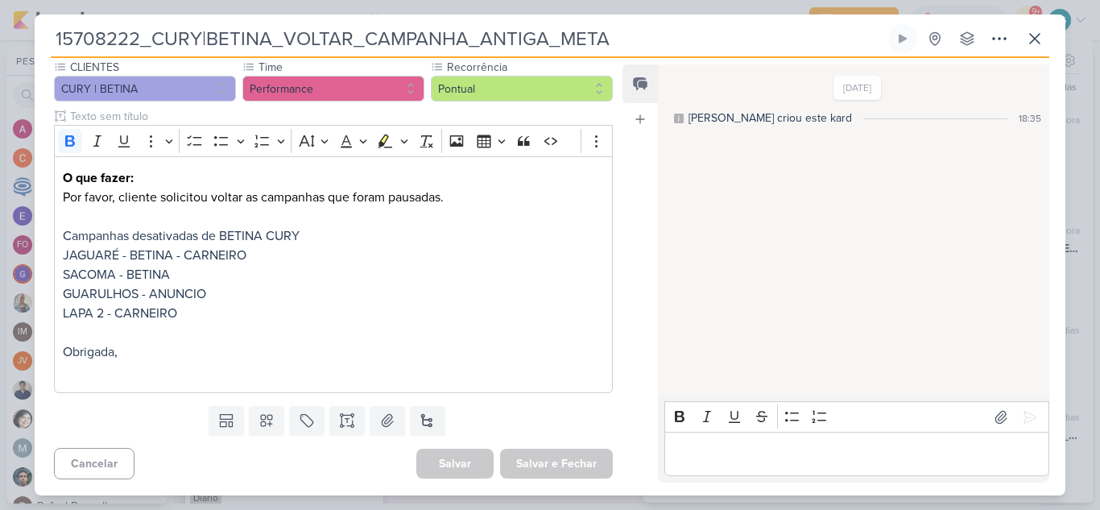
scroll to position [126, 0]
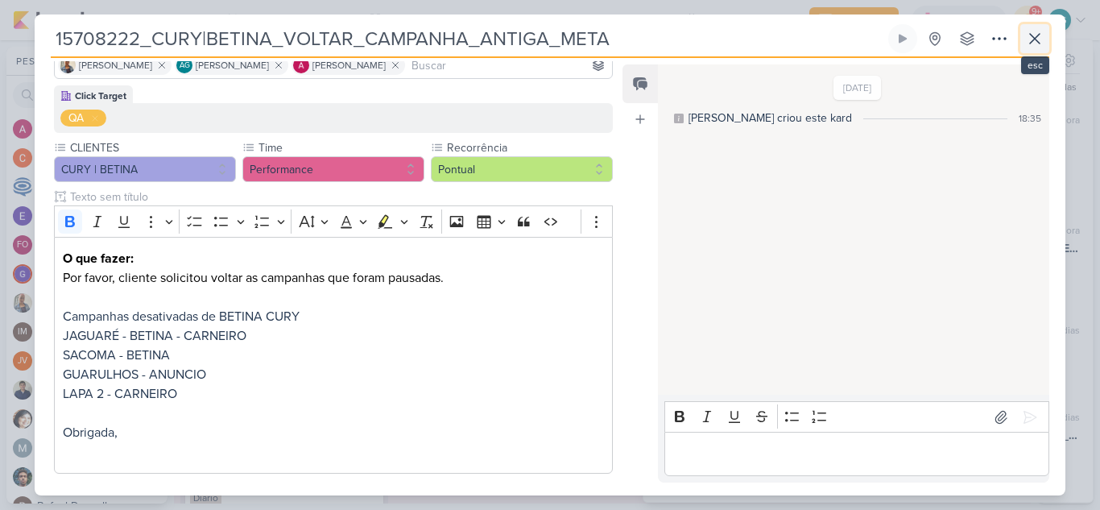
click at [1037, 43] on icon at bounding box center [1034, 38] width 19 height 19
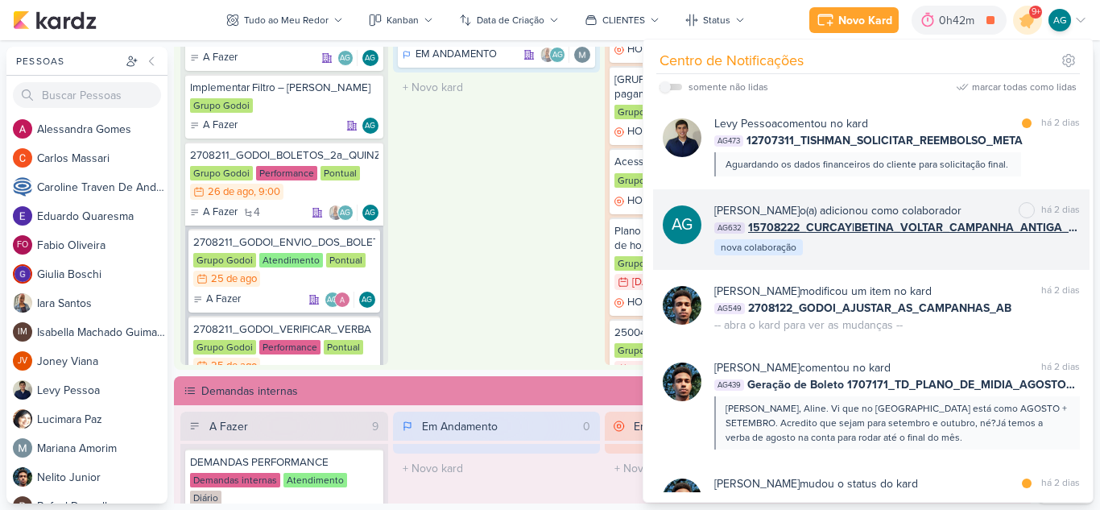
scroll to position [242, 0]
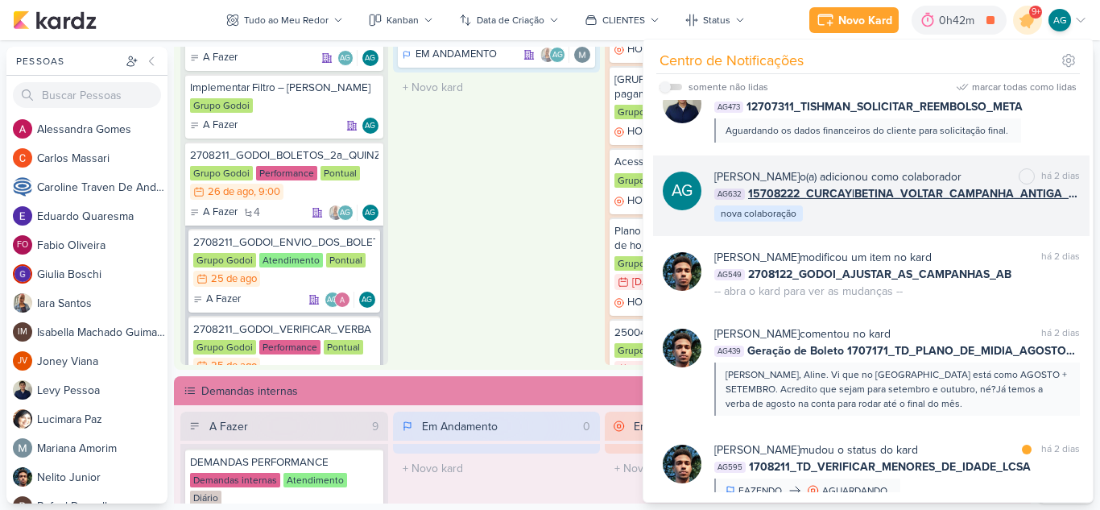
click at [884, 379] on div "[PERSON_NAME], Aline. Vi que no [GEOGRAPHIC_DATA] está como AGOSTO + SETEMBRO. …" at bounding box center [896, 388] width 341 height 43
